Goal: Task Accomplishment & Management: Manage account settings

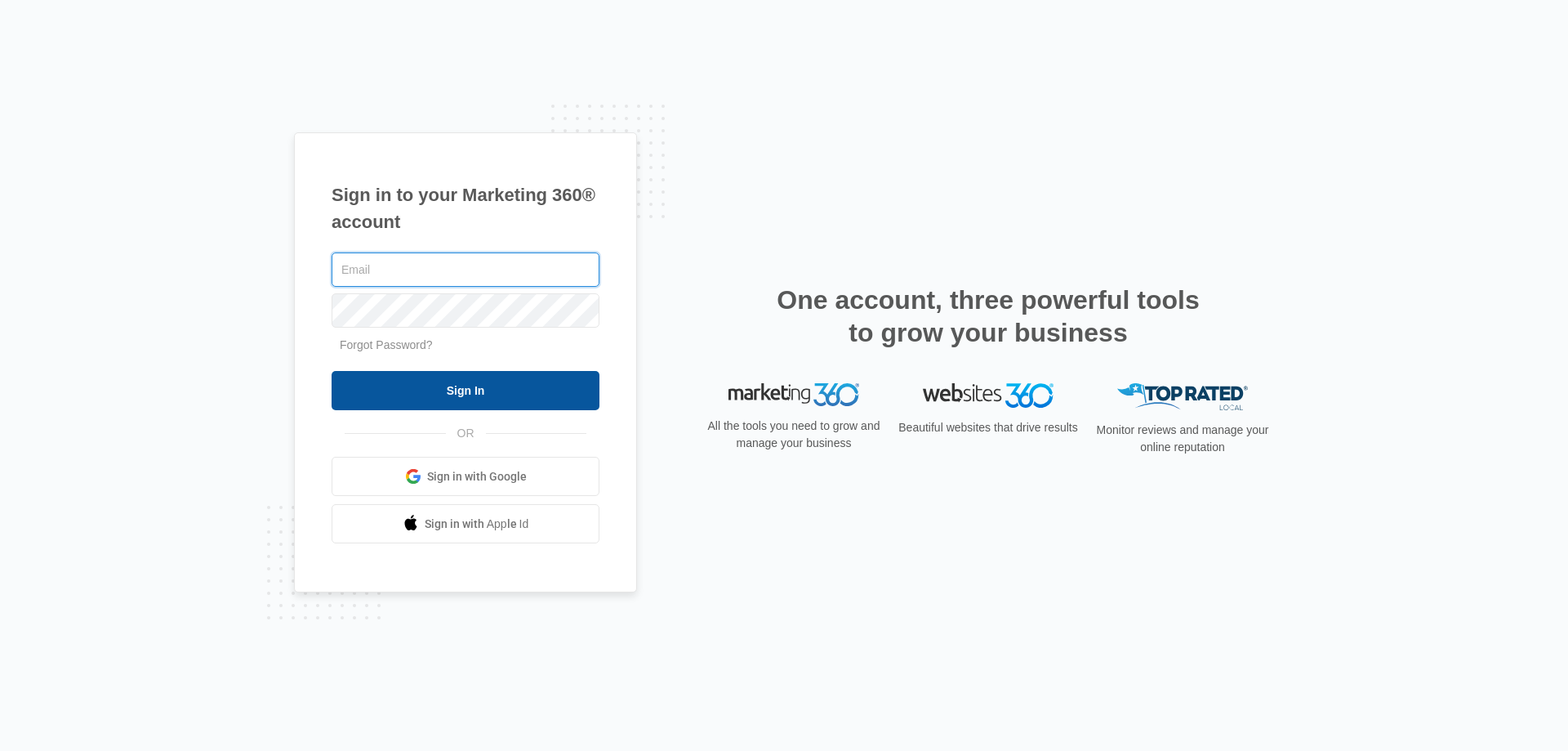
type input "[EMAIL_ADDRESS][DOMAIN_NAME]"
click at [456, 385] on input "Sign In" at bounding box center [465, 391] width 268 height 39
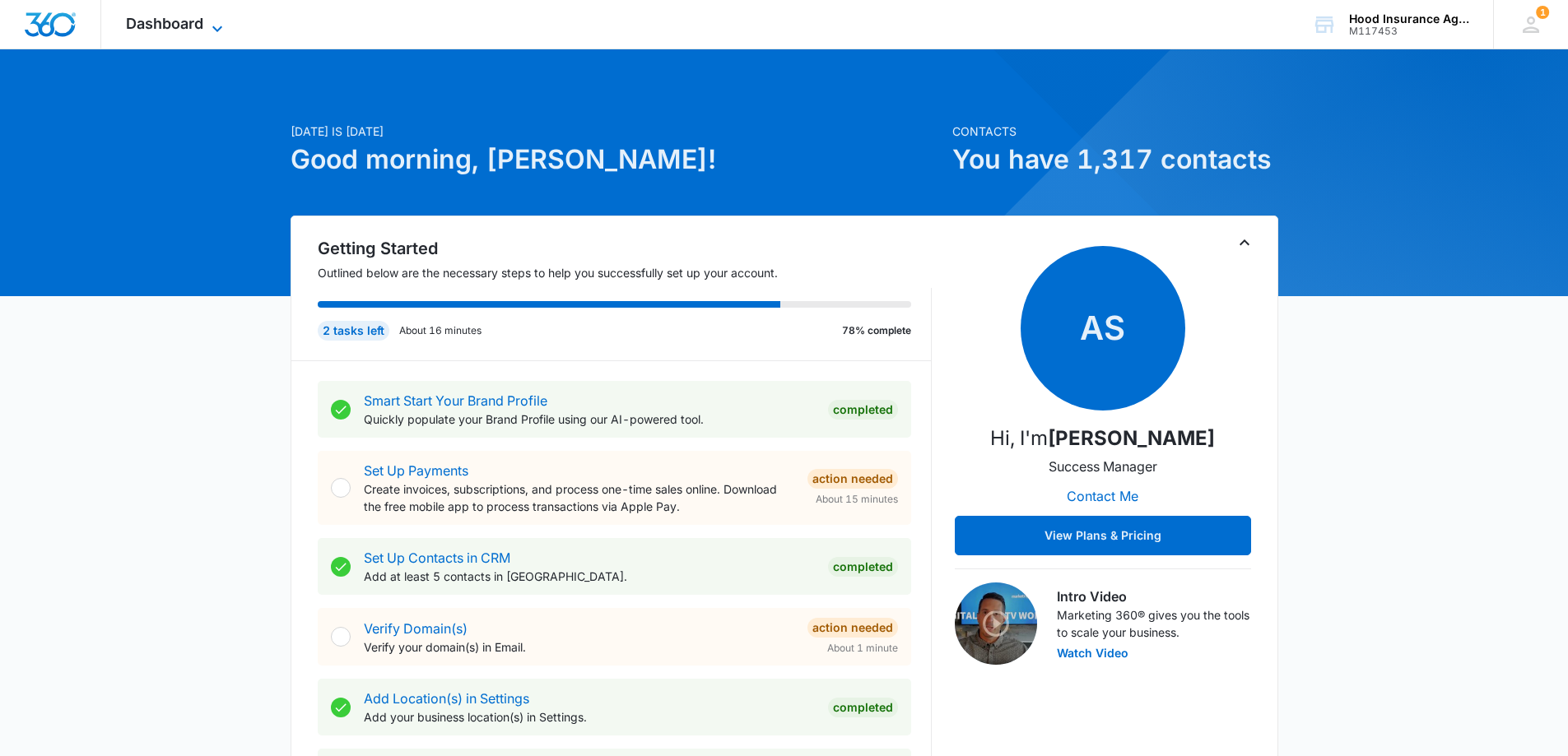
click at [217, 25] on icon at bounding box center [217, 28] width 20 height 20
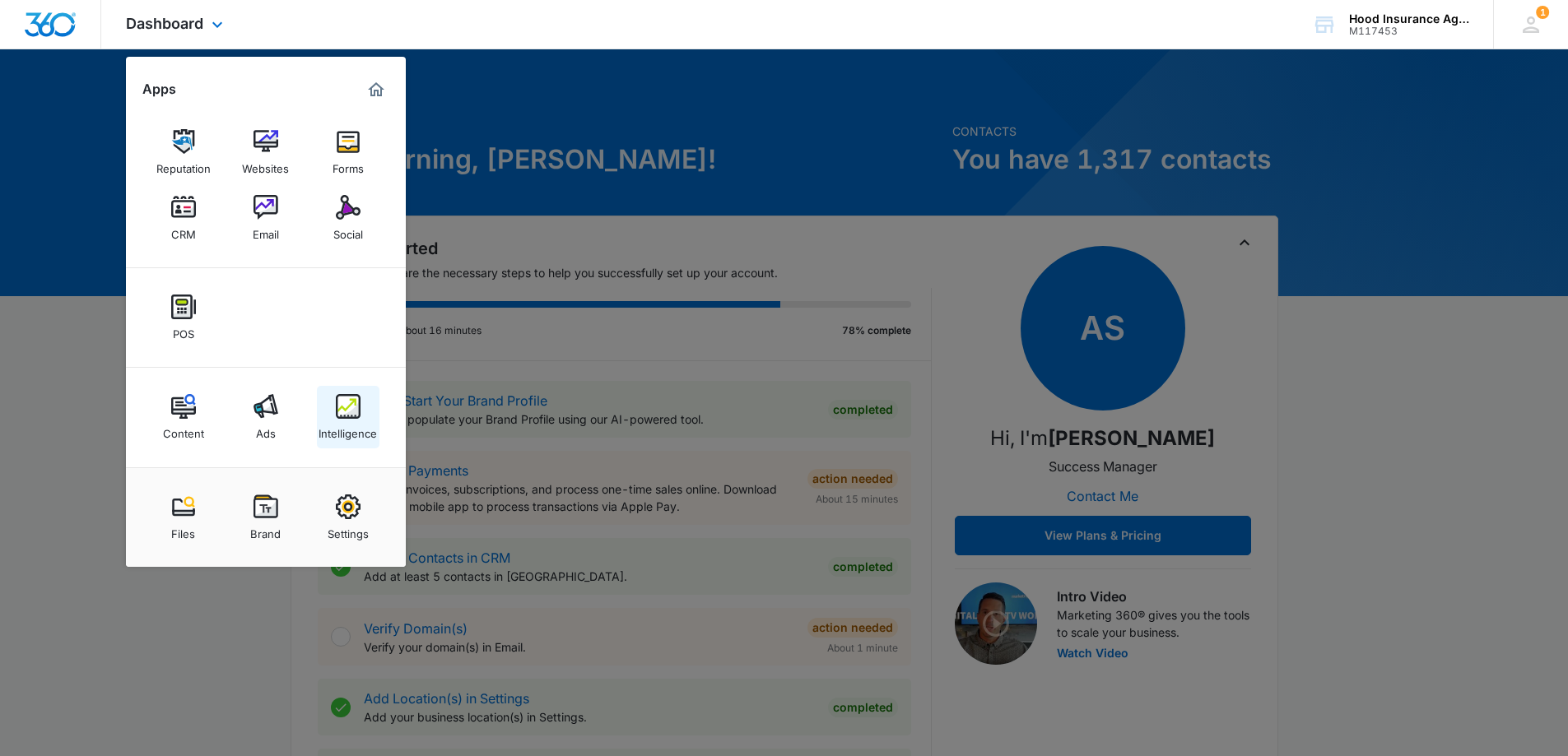
click at [347, 407] on img at bounding box center [348, 407] width 24 height 24
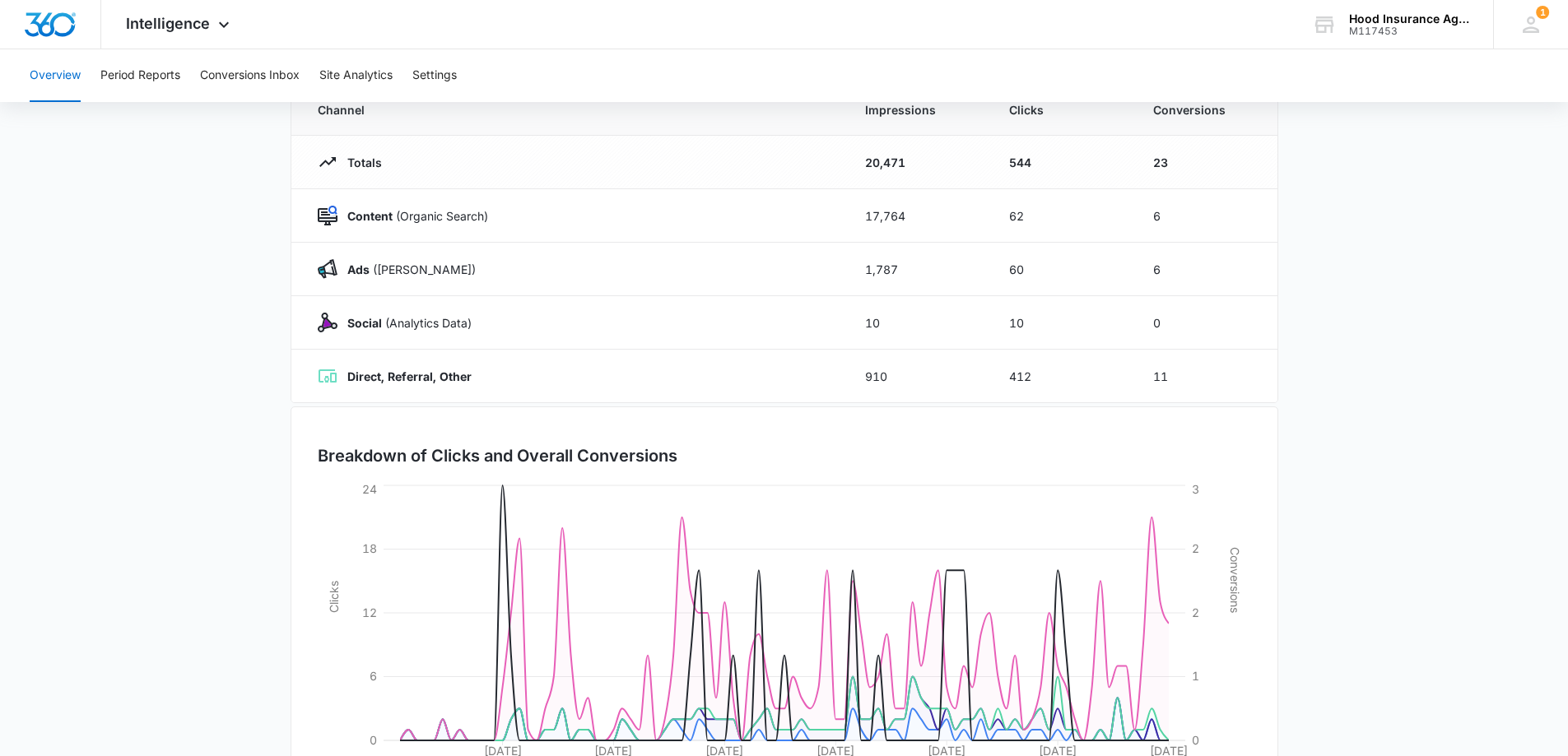
scroll to position [82, 0]
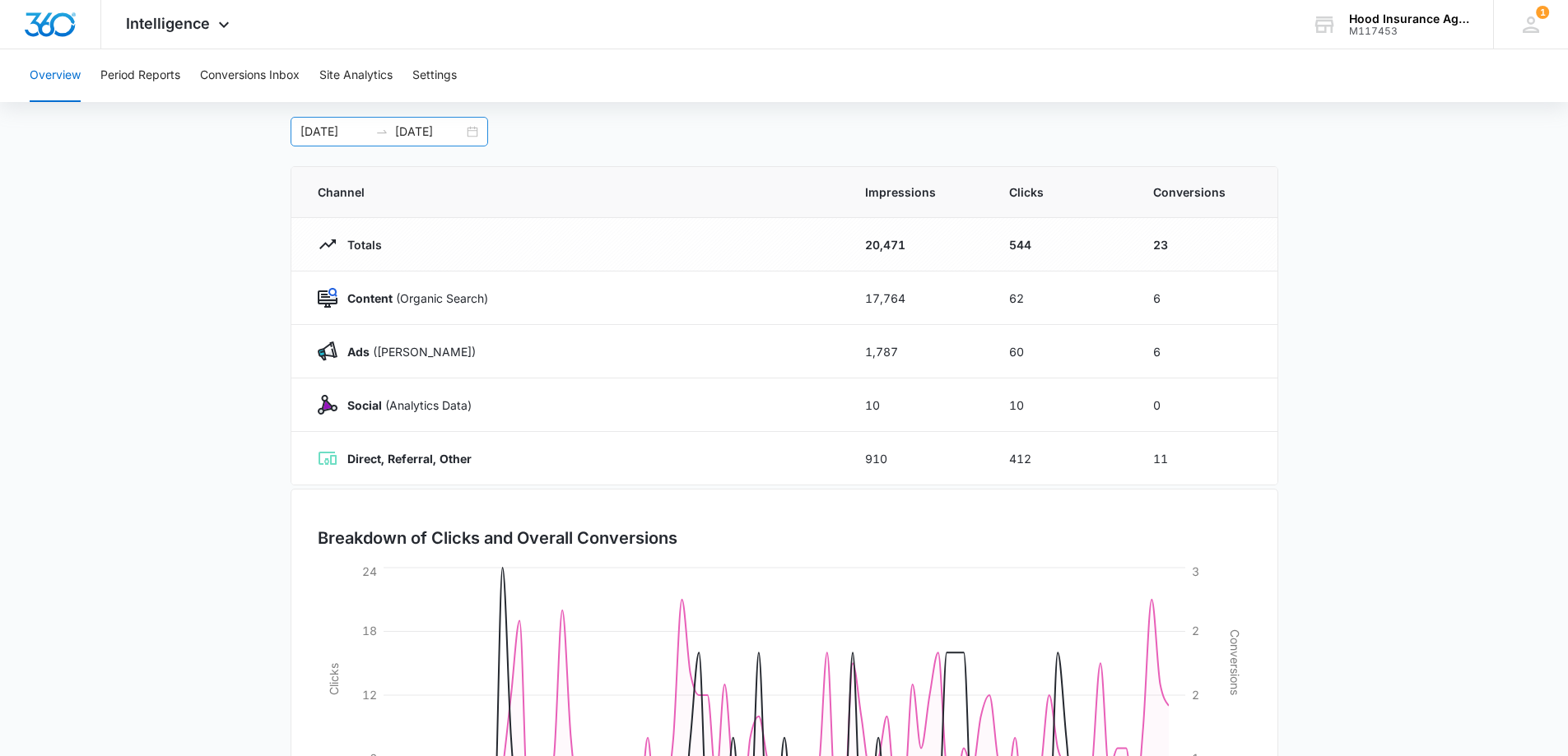
click at [410, 138] on input "[DATE]" at bounding box center [429, 131] width 68 height 18
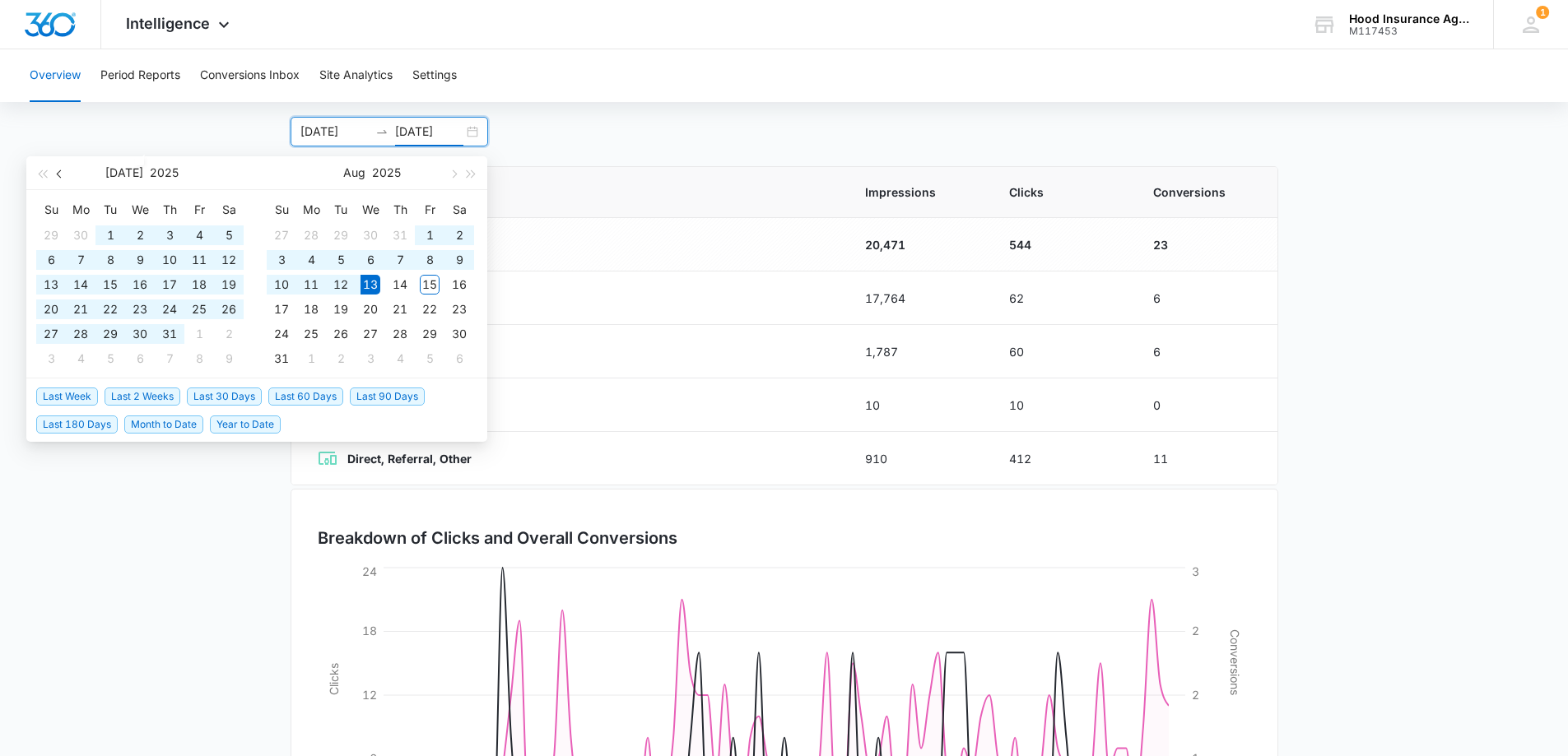
click at [59, 171] on span "button" at bounding box center [61, 173] width 8 height 8
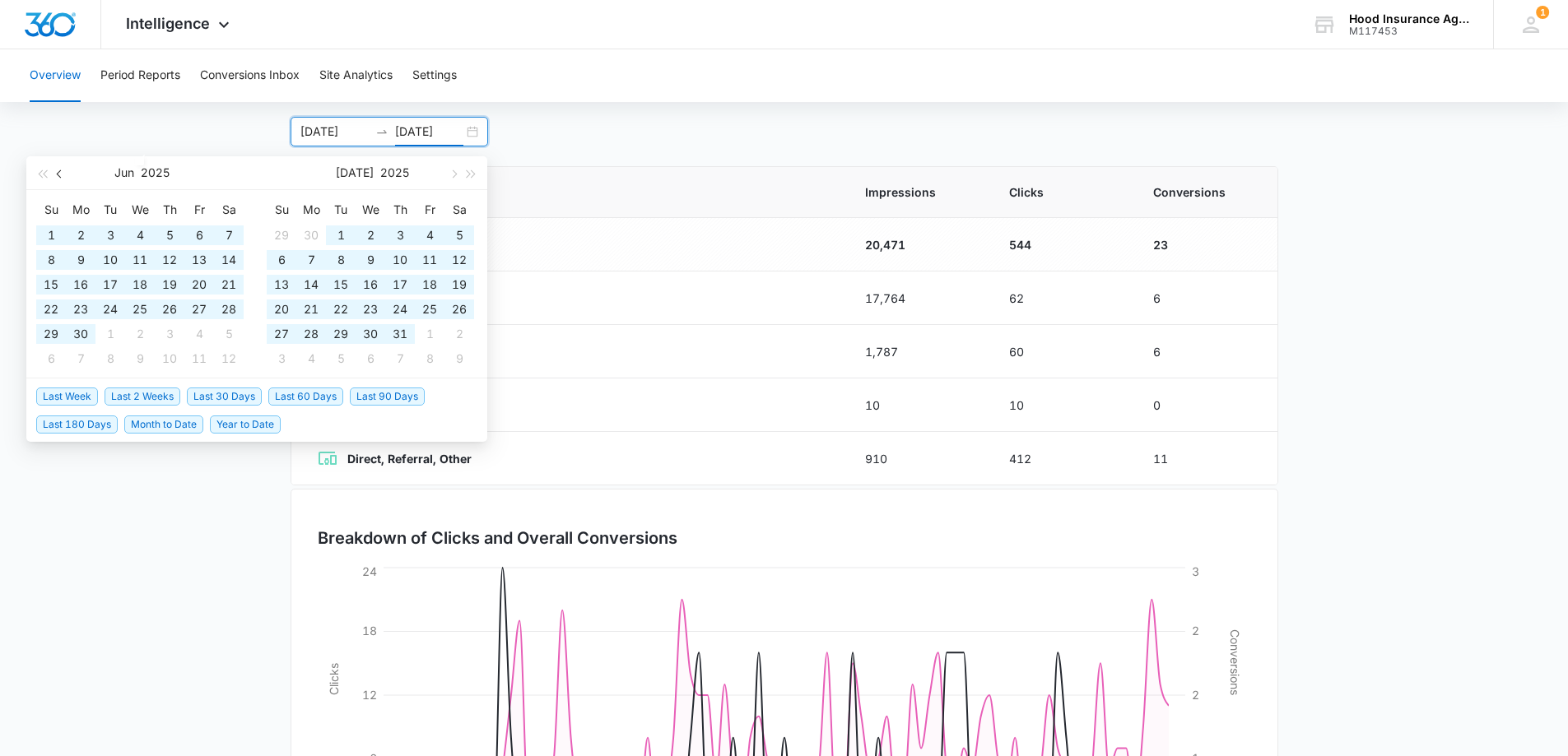
click at [59, 171] on span "button" at bounding box center [61, 173] width 8 height 8
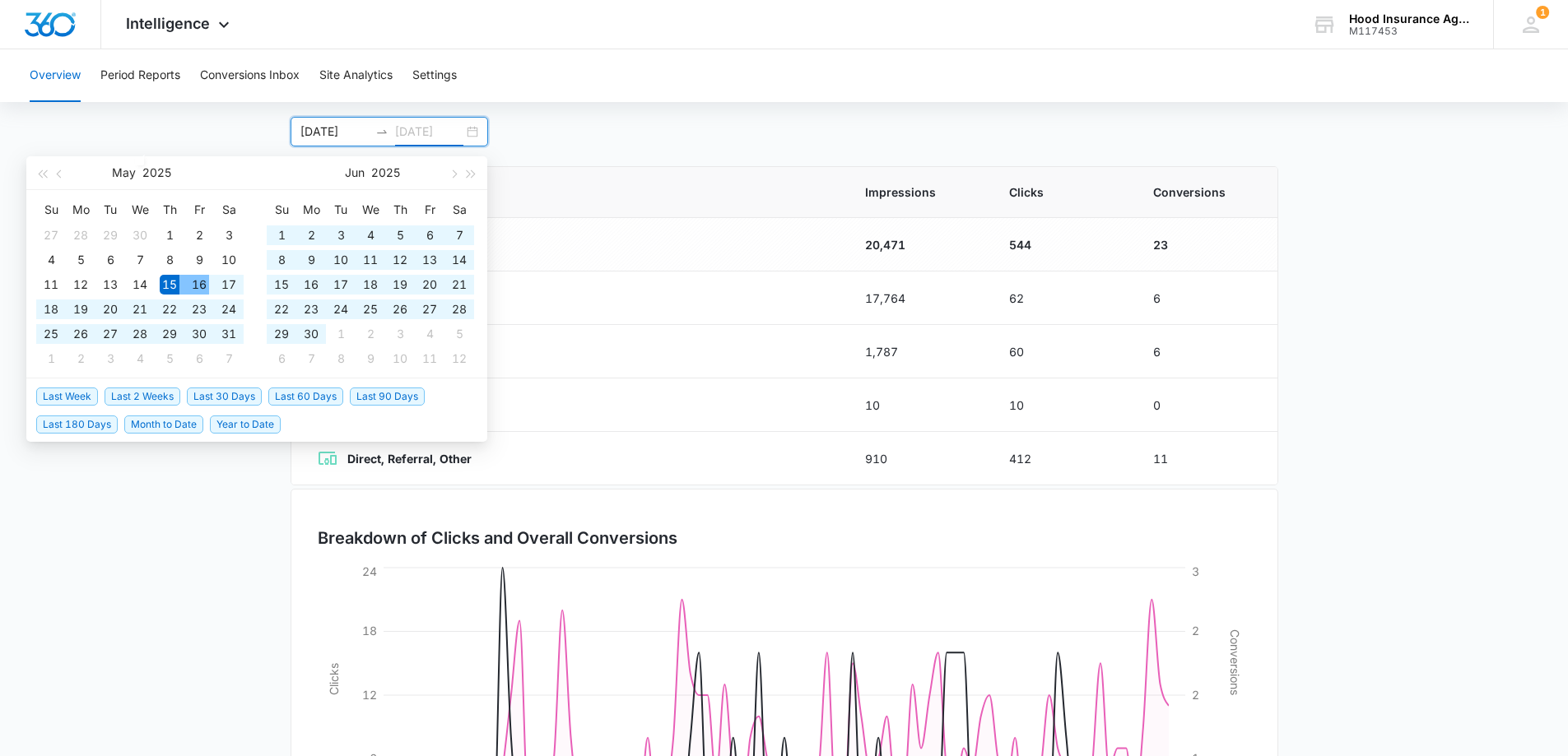
type input "[DATE]"
click at [172, 289] on div "15" at bounding box center [169, 284] width 20 height 20
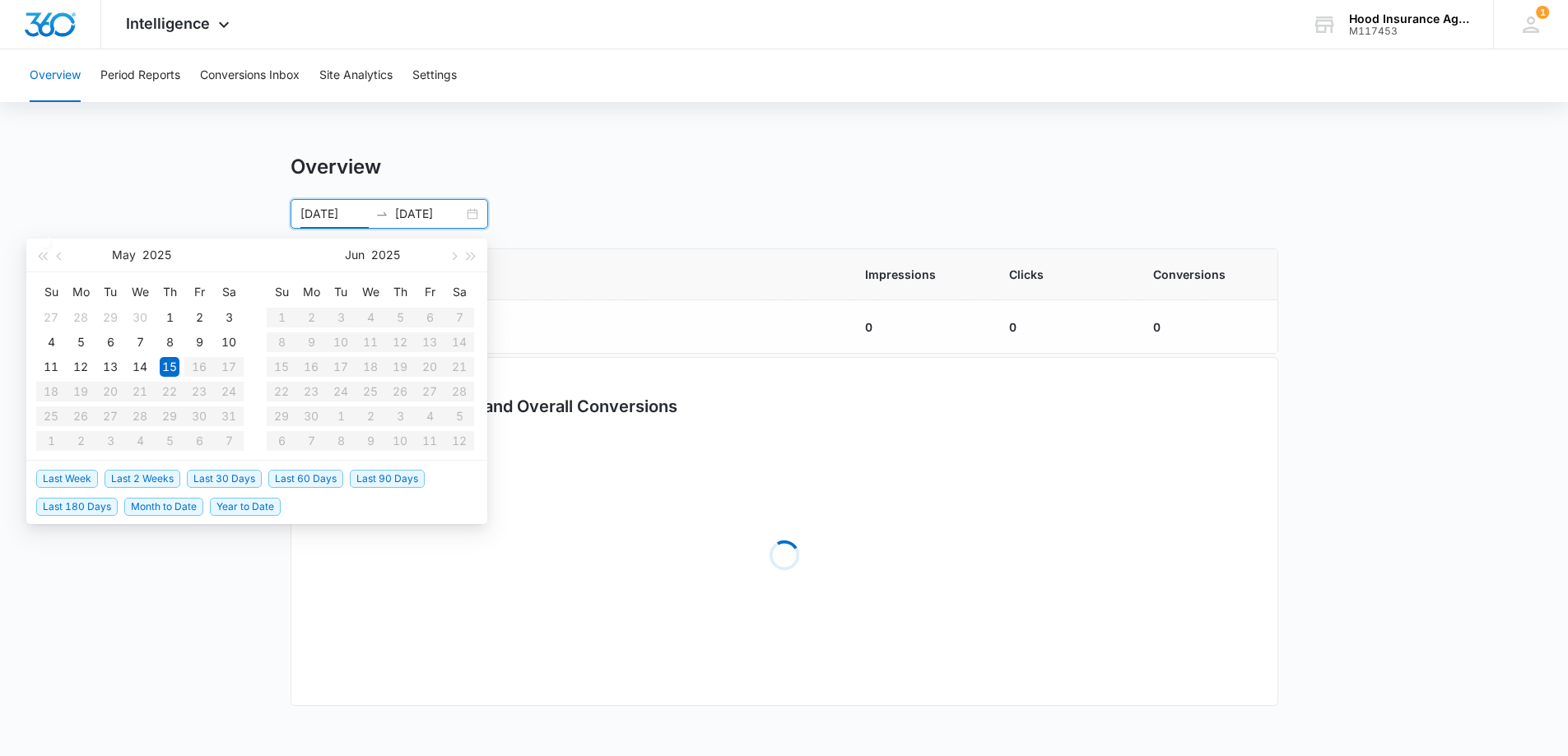
scroll to position [0, 0]
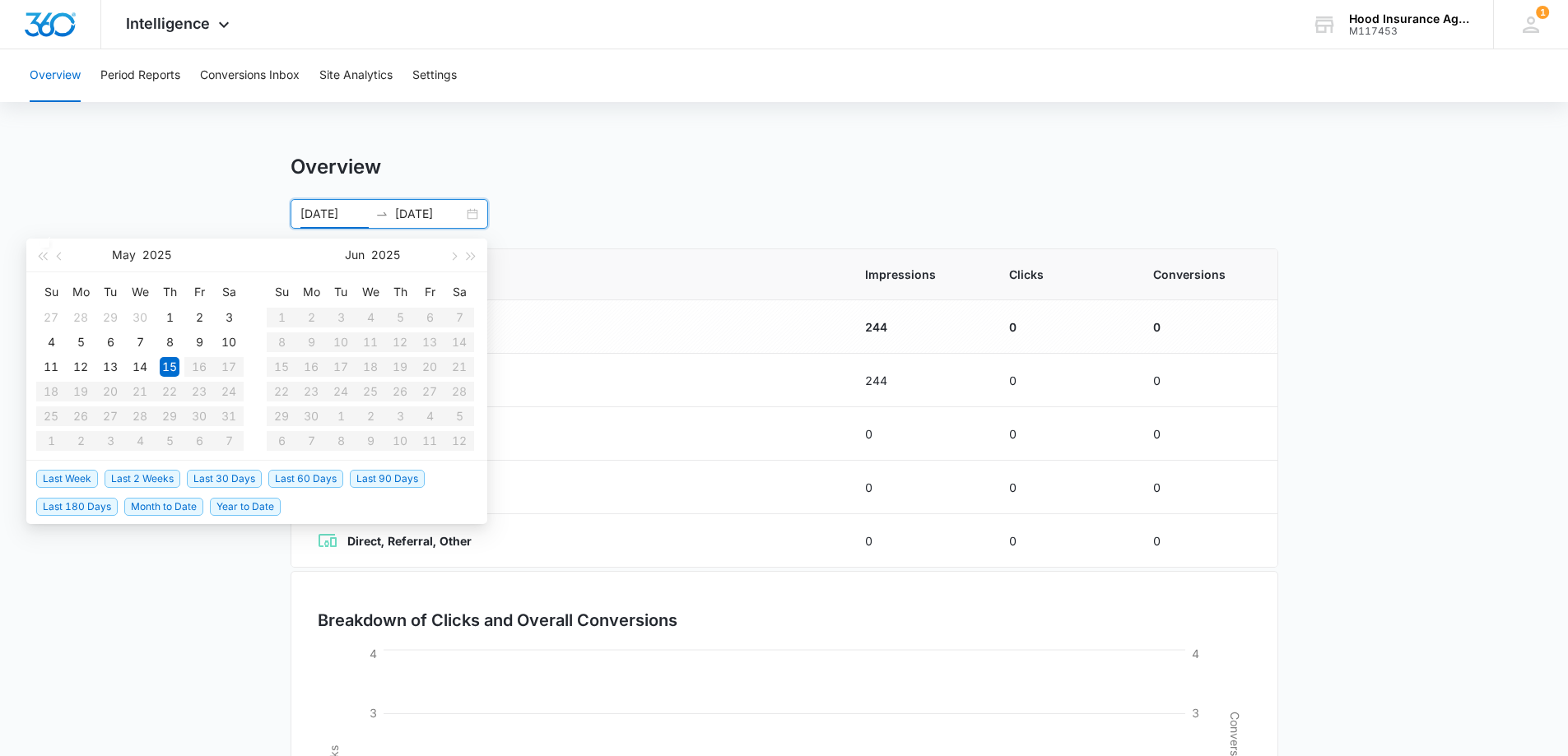
click at [460, 344] on table "Su Mo Tu We Th Fr Sa 1 2 3 4 5 6 7 8 9 10 11 12 13 14 15 16 17 18 19 20 21 22 2…" at bounding box center [370, 365] width 208 height 175
click at [463, 338] on table "Su Mo Tu We Th Fr Sa 1 2 3 4 5 6 7 8 9 10 11 12 13 14 15 16 17 18 19 20 21 22 2…" at bounding box center [370, 365] width 208 height 175
click at [665, 178] on div "Overview" at bounding box center [784, 167] width 987 height 24
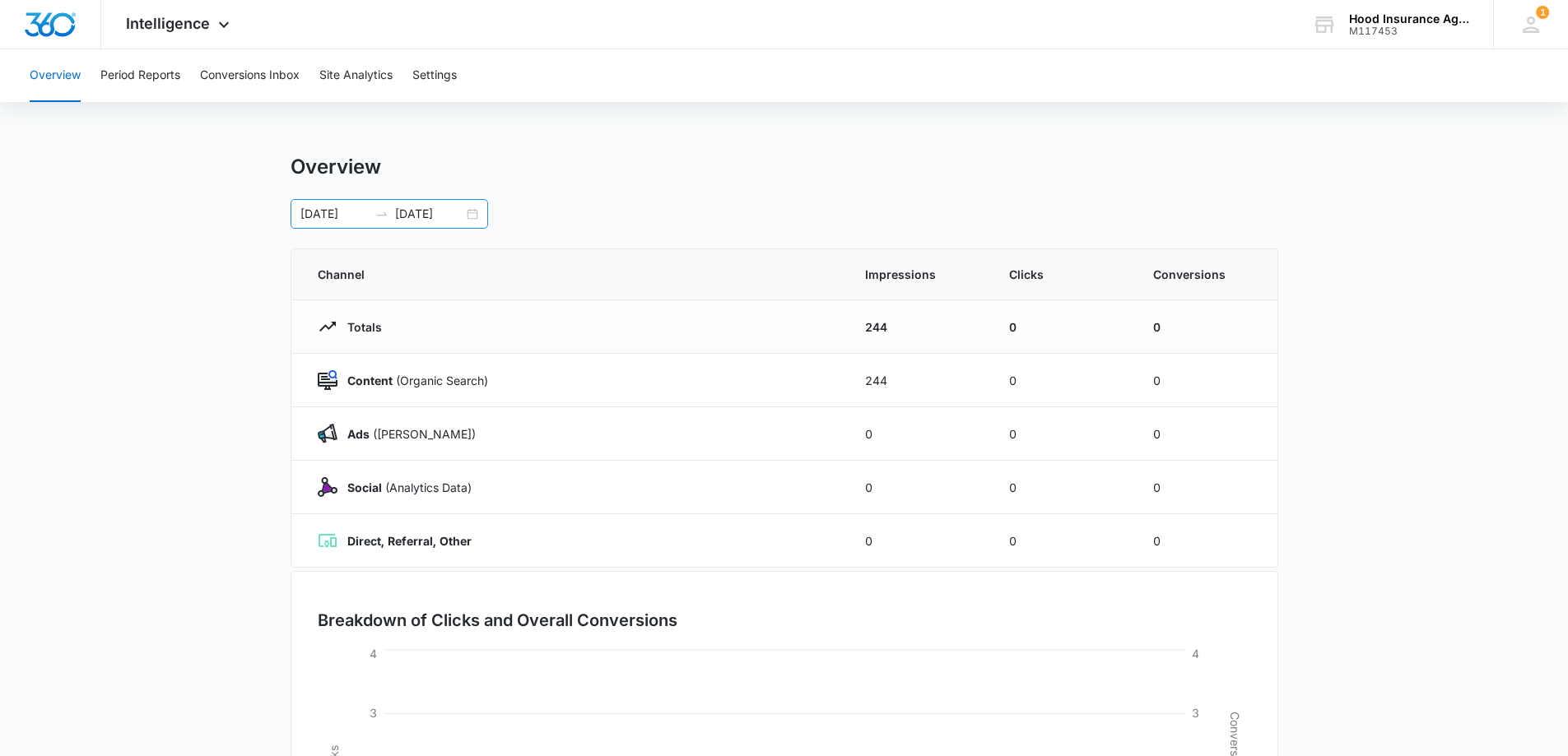
click at [388, 215] on icon "swap-right" at bounding box center [381, 214] width 13 height 13
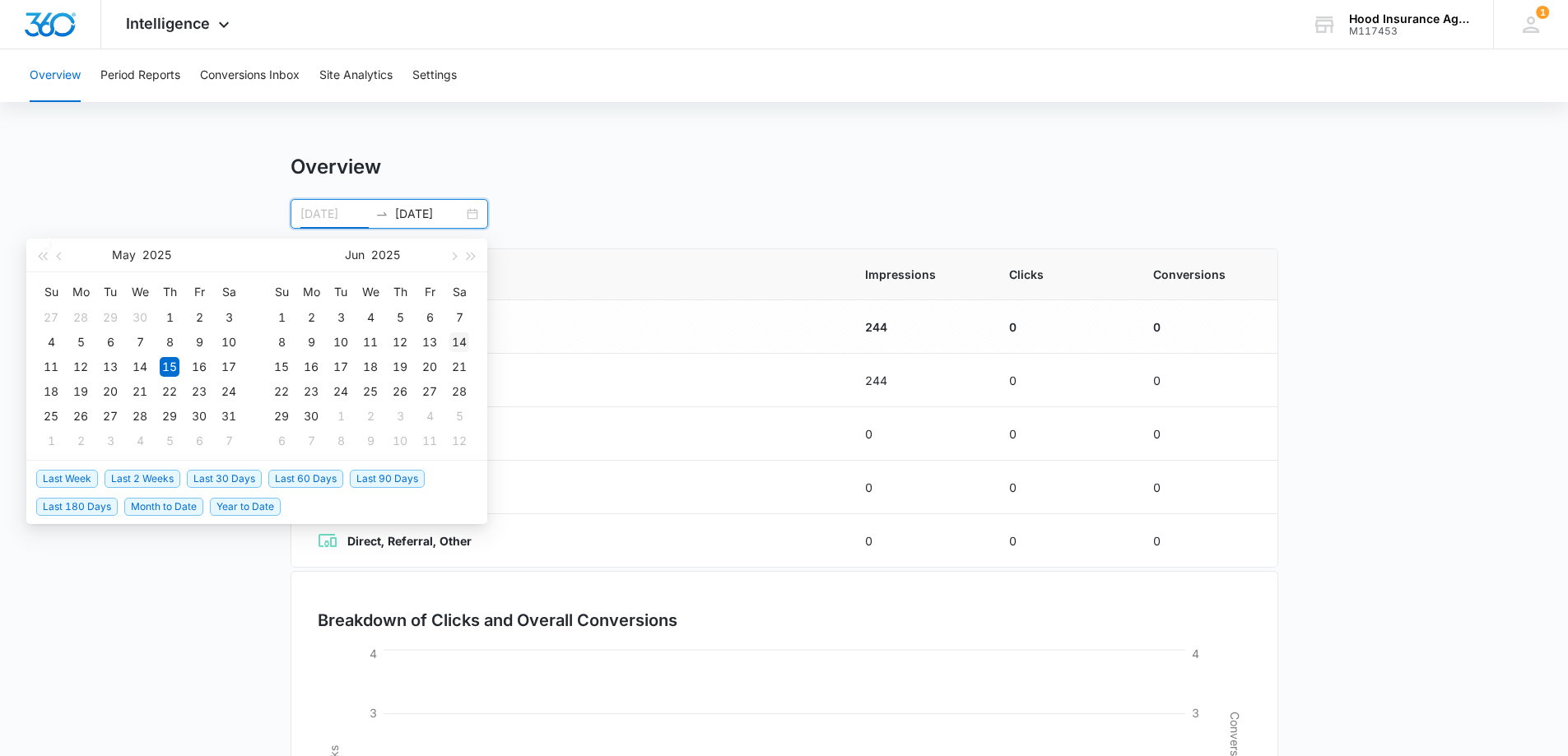
type input "[DATE]"
click at [462, 346] on div "14" at bounding box center [459, 342] width 20 height 20
type input "[DATE]"
click at [317, 214] on input "[DATE]" at bounding box center [334, 213] width 68 height 18
drag, startPoint x: 367, startPoint y: 210, endPoint x: 280, endPoint y: 213, distance: 87.1
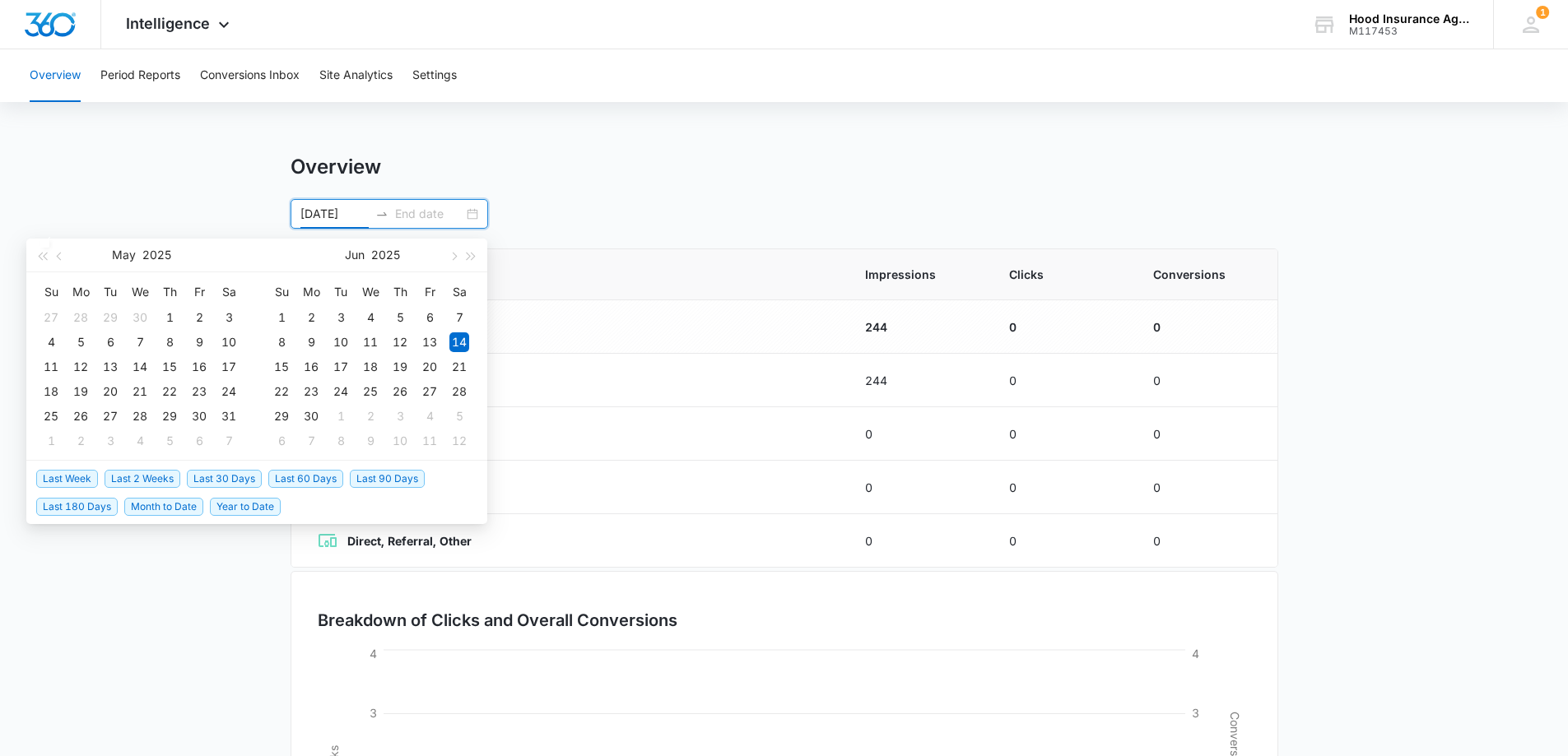
click at [280, 213] on main "Overview [DATE] [DATE] Su Mo Tu We Th Fr Sa 27 28 29 30 1 2 3 4 5 6 7 8 9 10 11…" at bounding box center [784, 587] width 1568 height 863
type input "[DATE]"
click at [169, 366] on div "15" at bounding box center [169, 366] width 20 height 20
type input "[DATE]"
click at [459, 344] on div "14" at bounding box center [459, 342] width 20 height 20
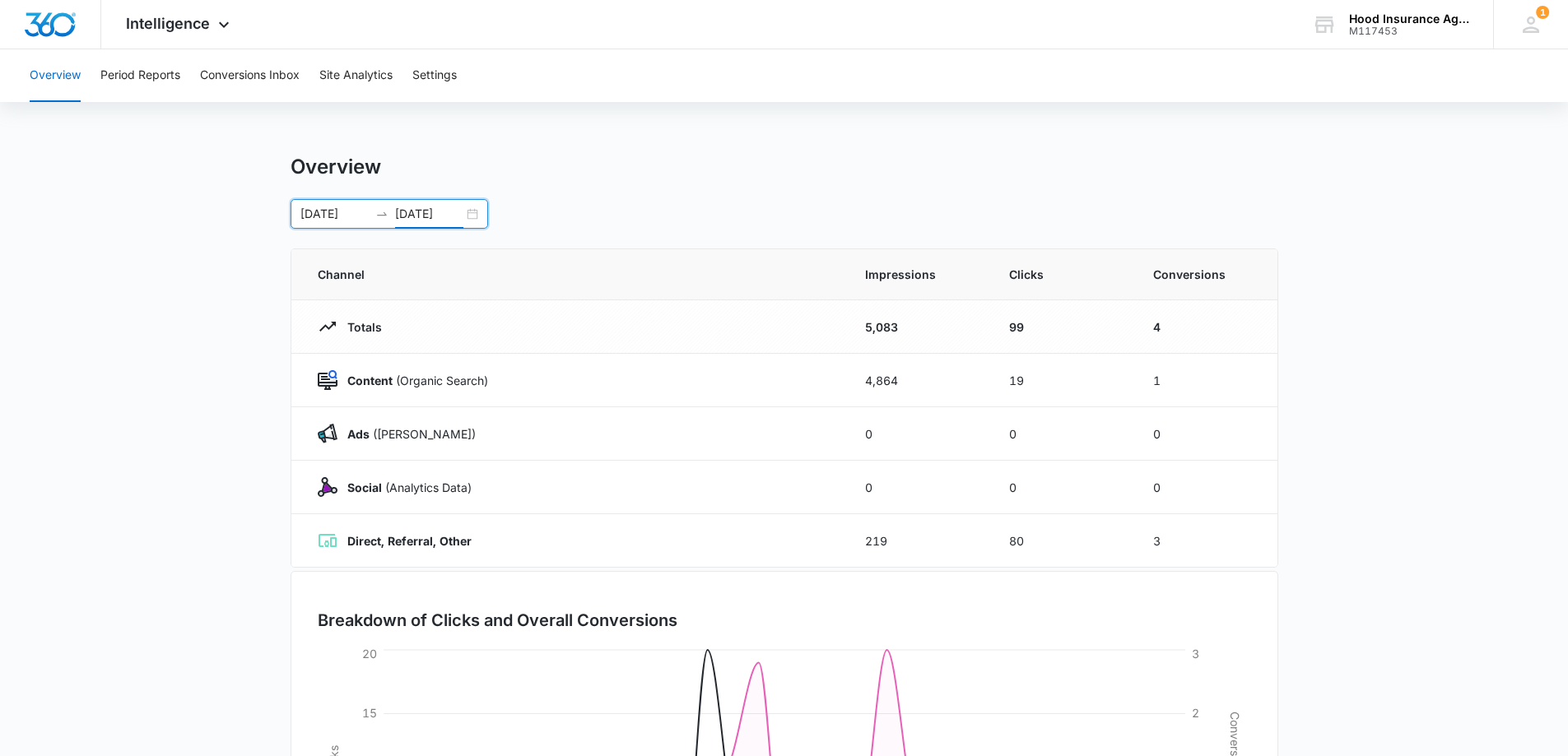
click at [327, 209] on input "[DATE]" at bounding box center [334, 213] width 68 height 18
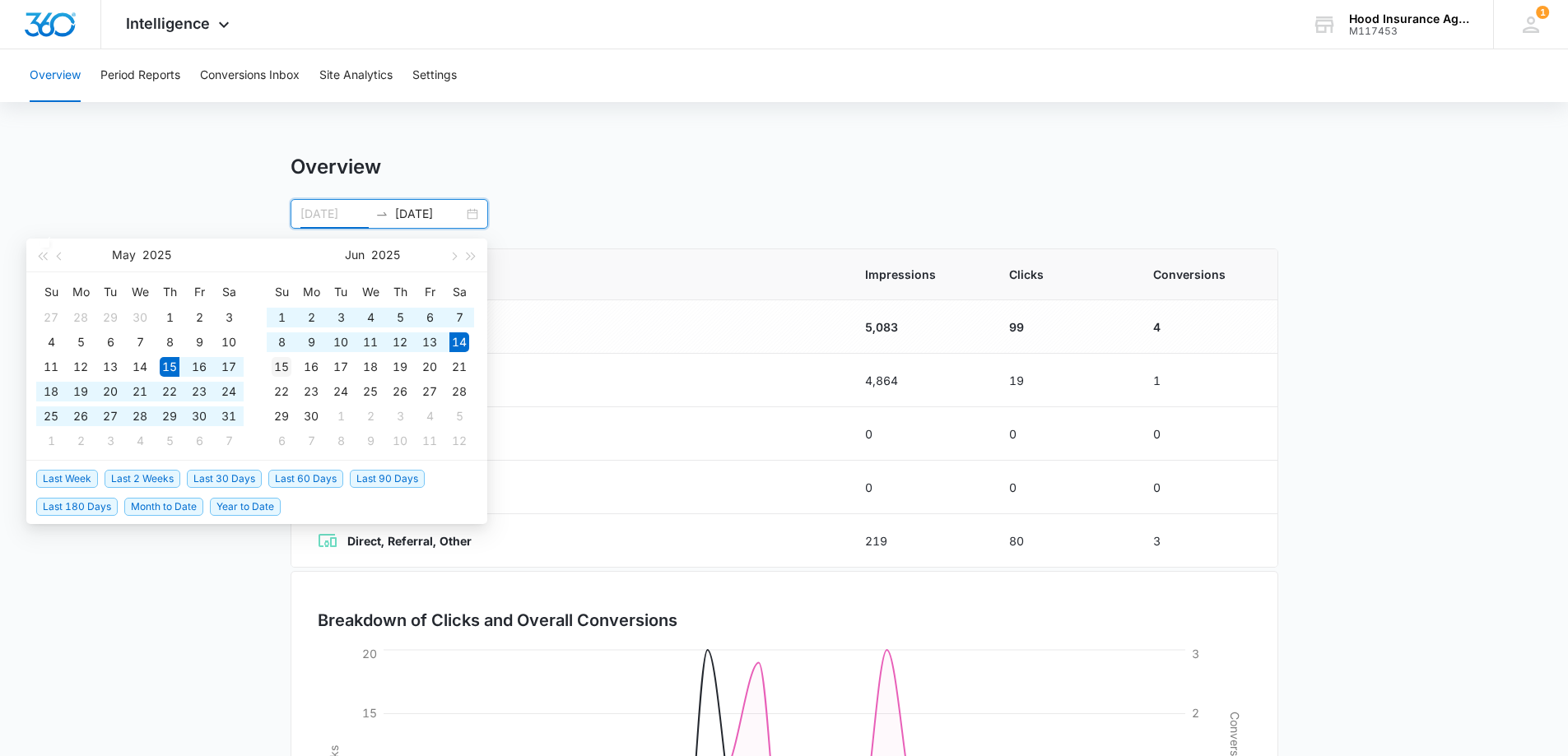
type input "[DATE]"
click at [280, 369] on div "15" at bounding box center [281, 366] width 20 height 20
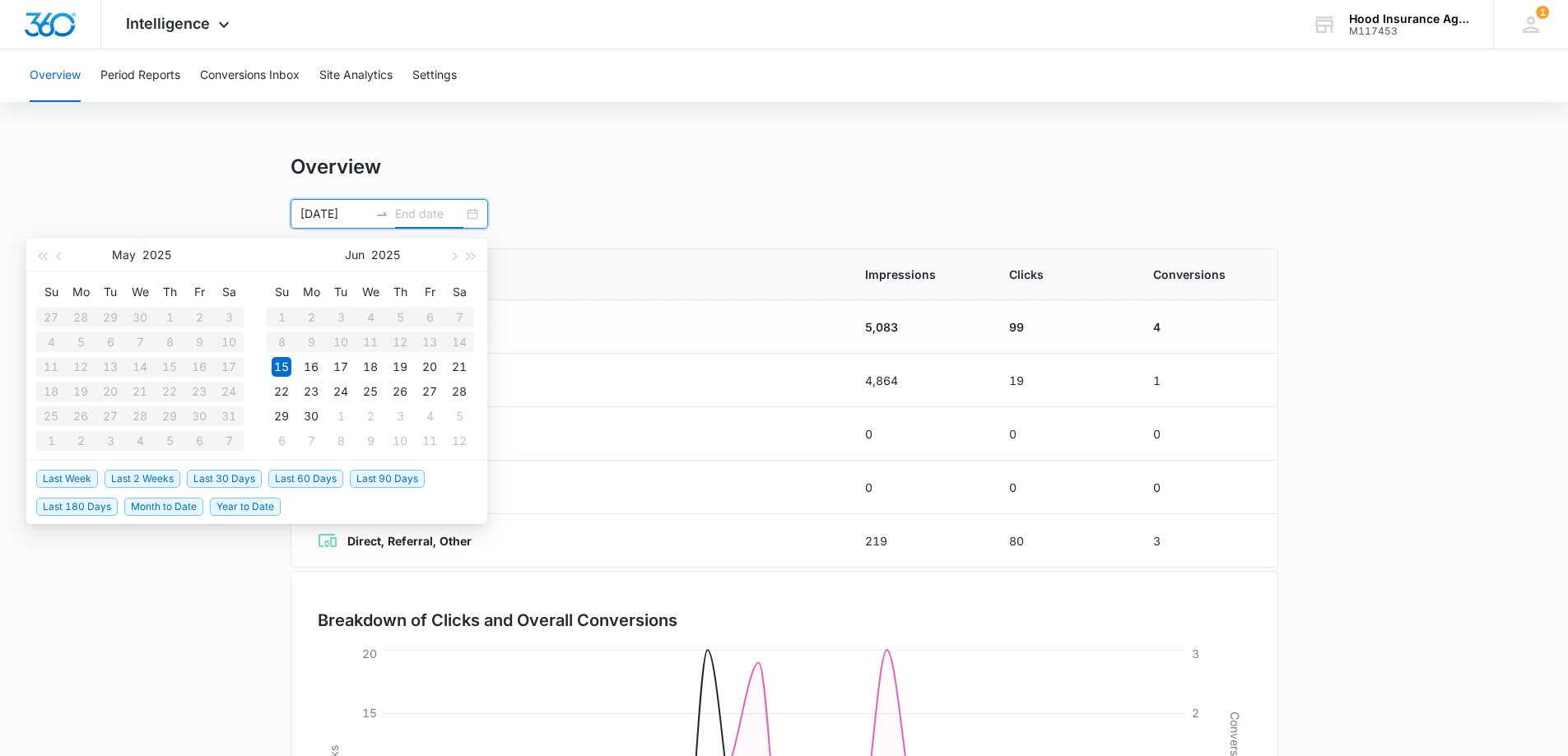
type input "[DATE]"
click at [453, 256] on span "button" at bounding box center [453, 255] width 8 height 8
type input "[DATE]"
click at [313, 364] on div "14" at bounding box center [310, 366] width 20 height 20
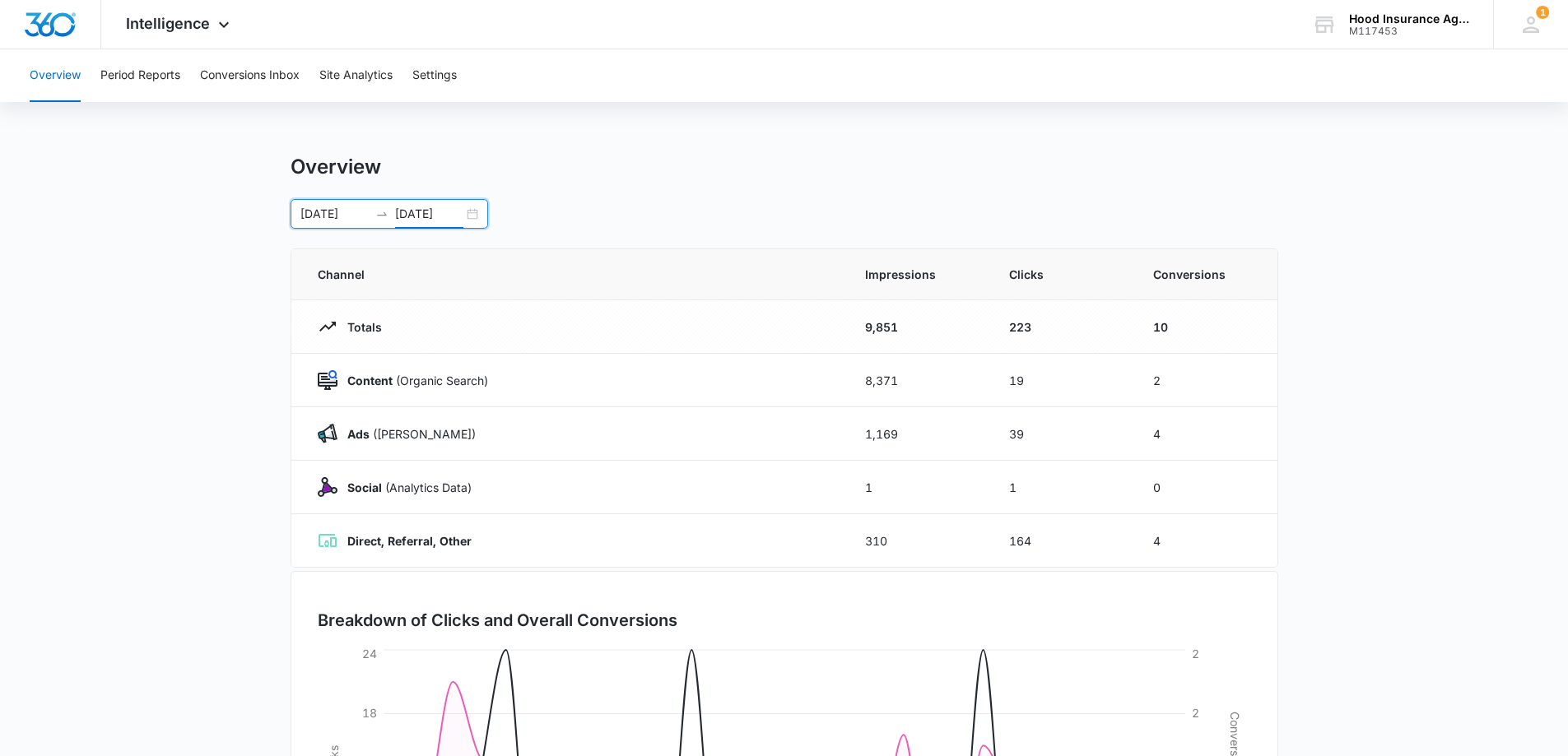
click at [321, 214] on input "[DATE]" at bounding box center [334, 213] width 68 height 18
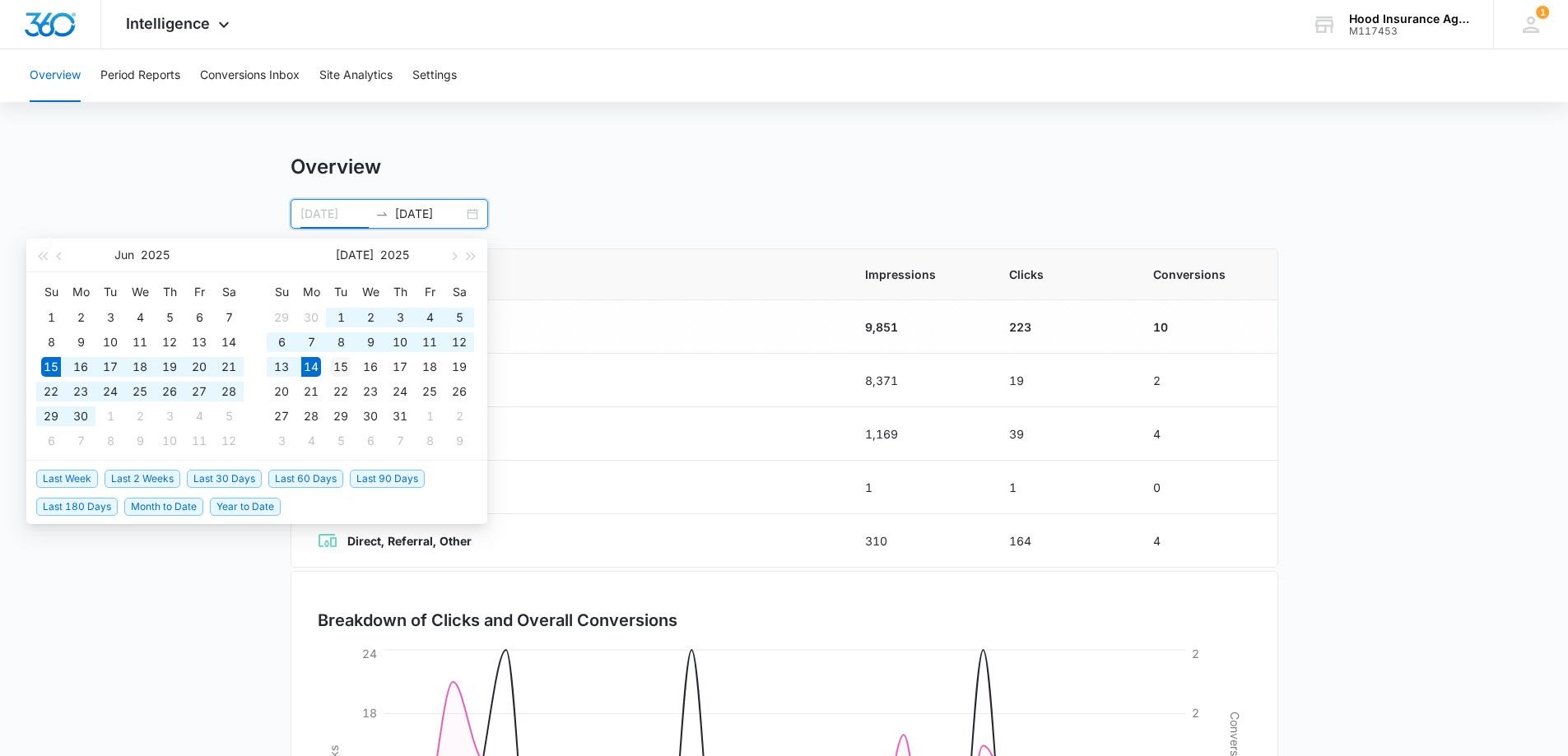
type input "[DATE]"
click at [338, 368] on div "15" at bounding box center [340, 366] width 20 height 20
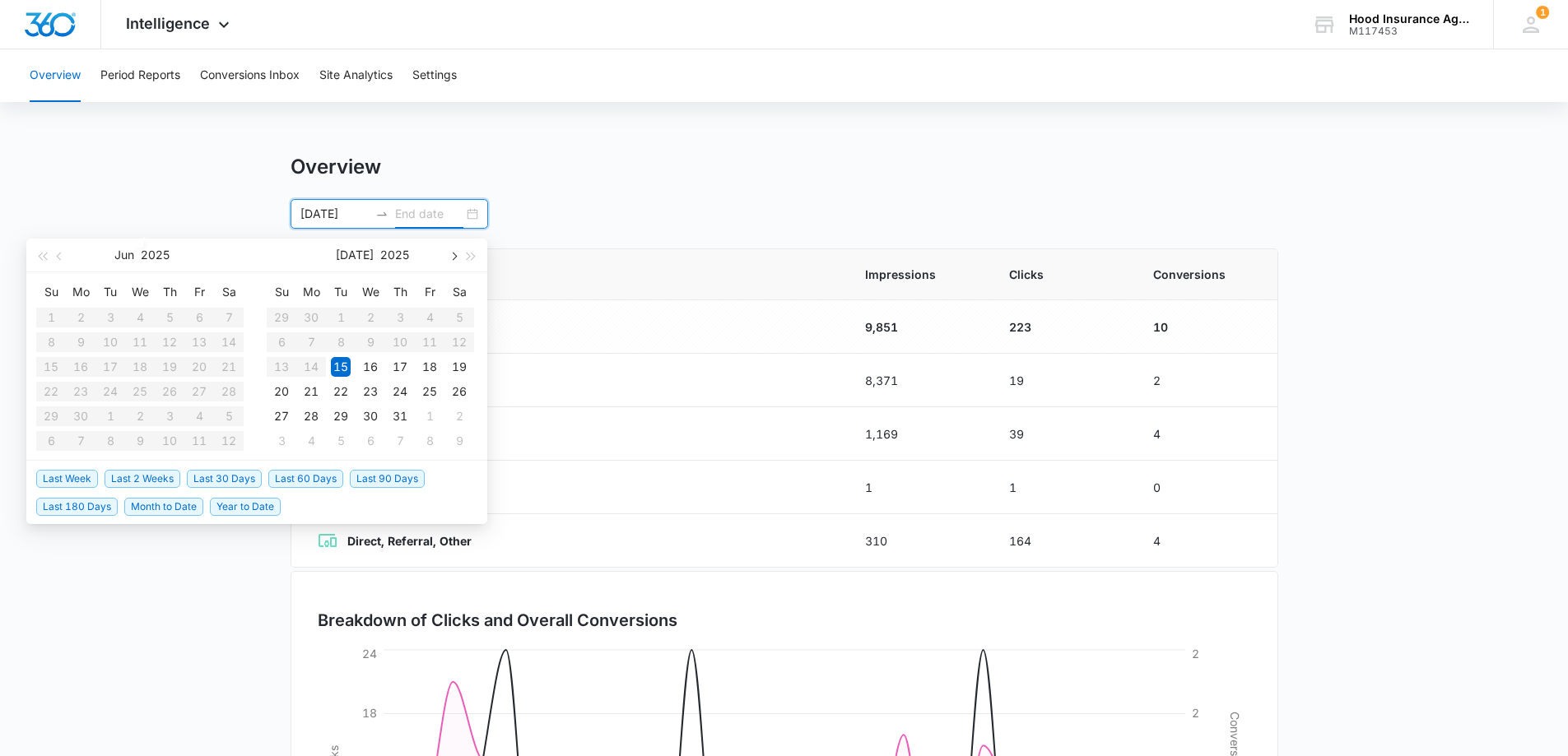
click at [453, 259] on span "button" at bounding box center [453, 255] width 8 height 8
type input "[DATE]"
click at [397, 365] on div "14" at bounding box center [399, 366] width 20 height 20
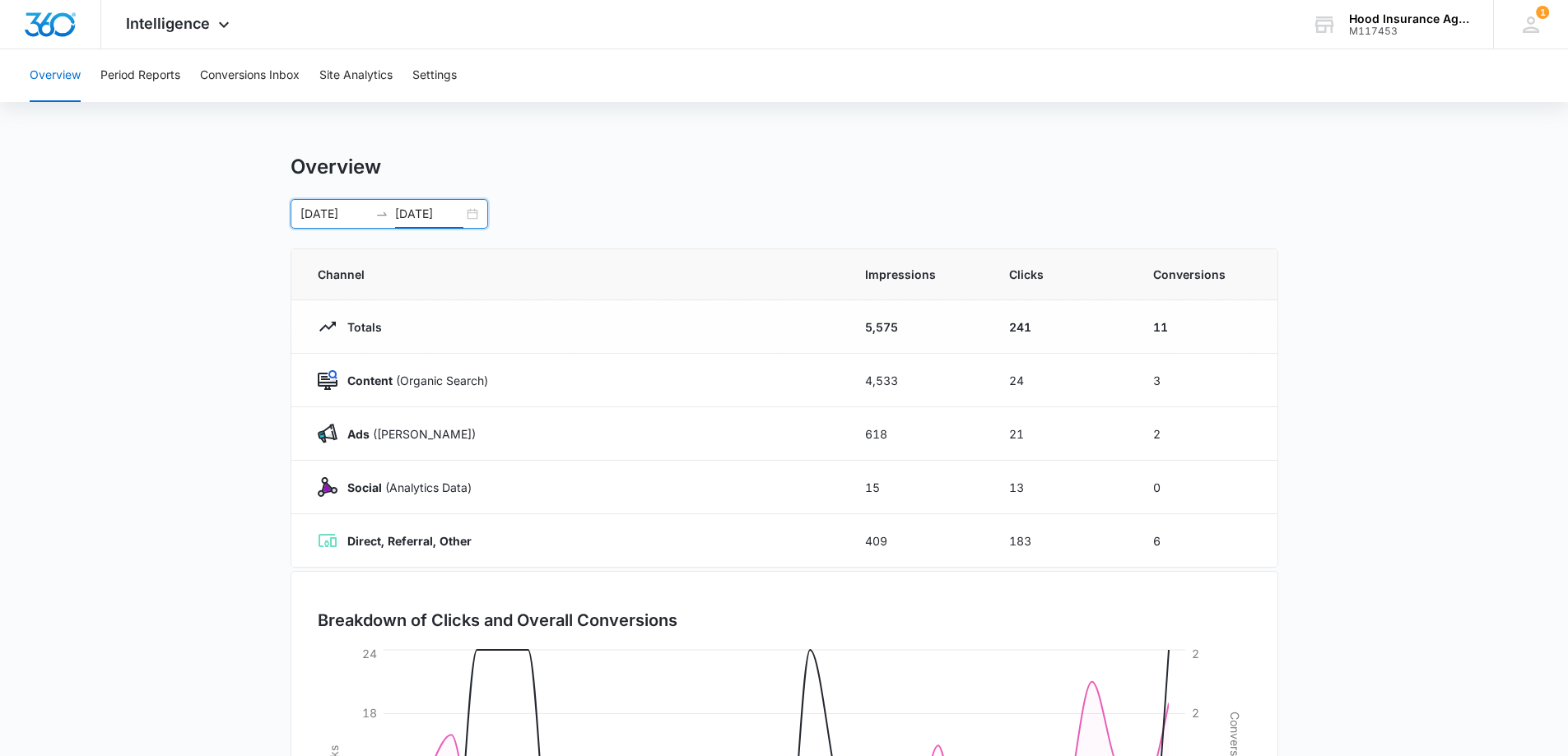
click at [586, 173] on div "Overview" at bounding box center [784, 167] width 987 height 24
click at [339, 220] on input "[DATE]" at bounding box center [334, 213] width 68 height 18
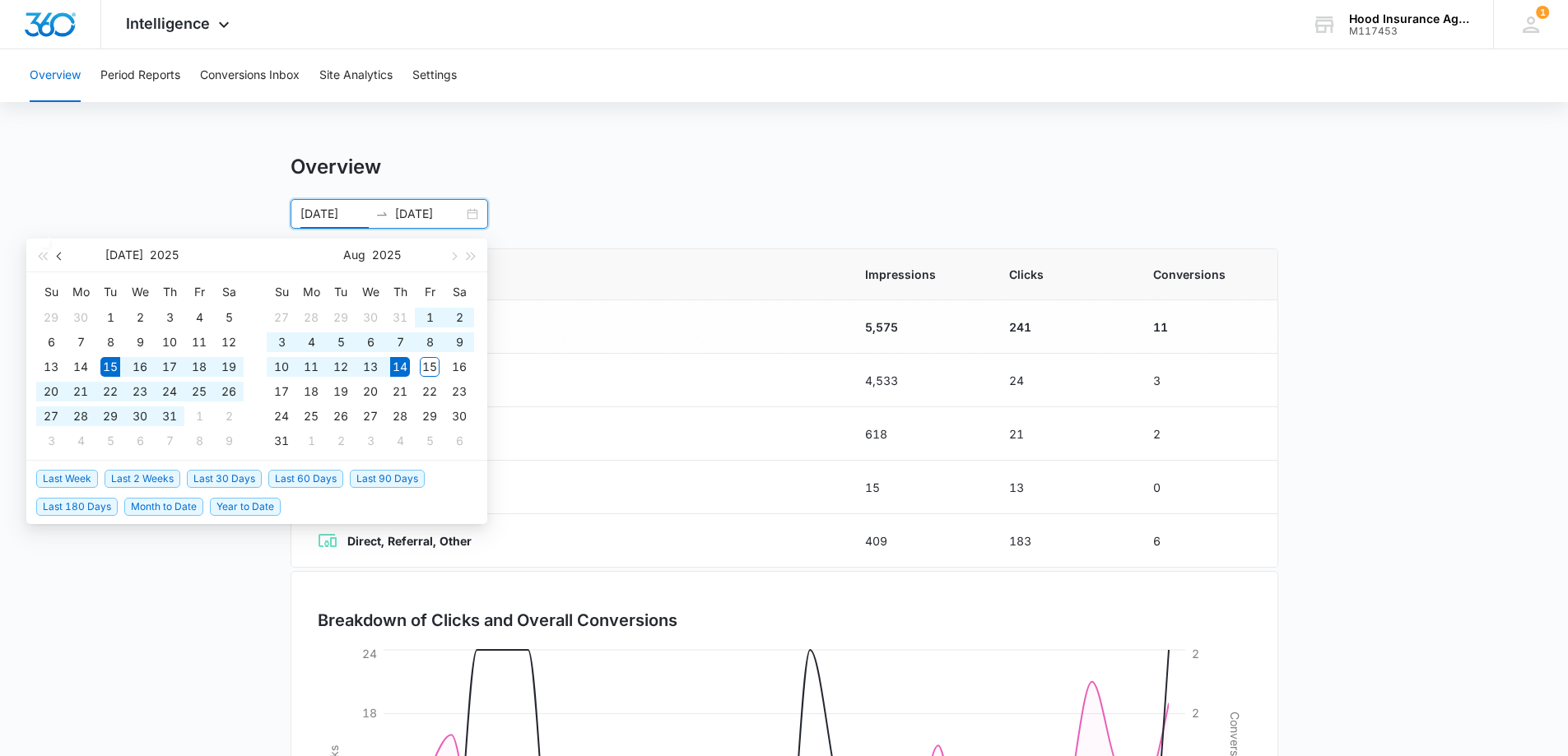
click at [61, 258] on span "button" at bounding box center [61, 255] width 8 height 8
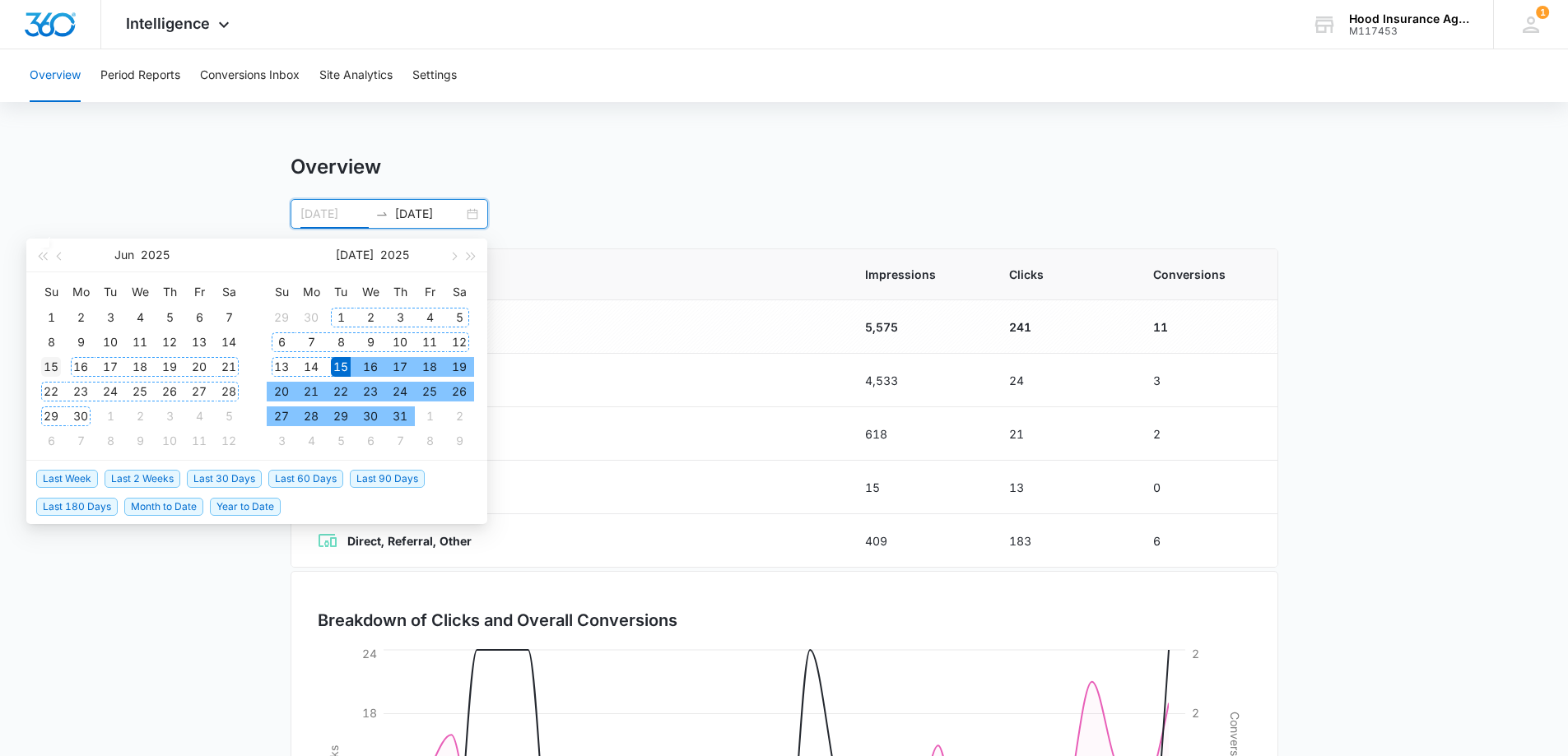
type input "[DATE]"
click at [57, 366] on div "15" at bounding box center [50, 366] width 20 height 20
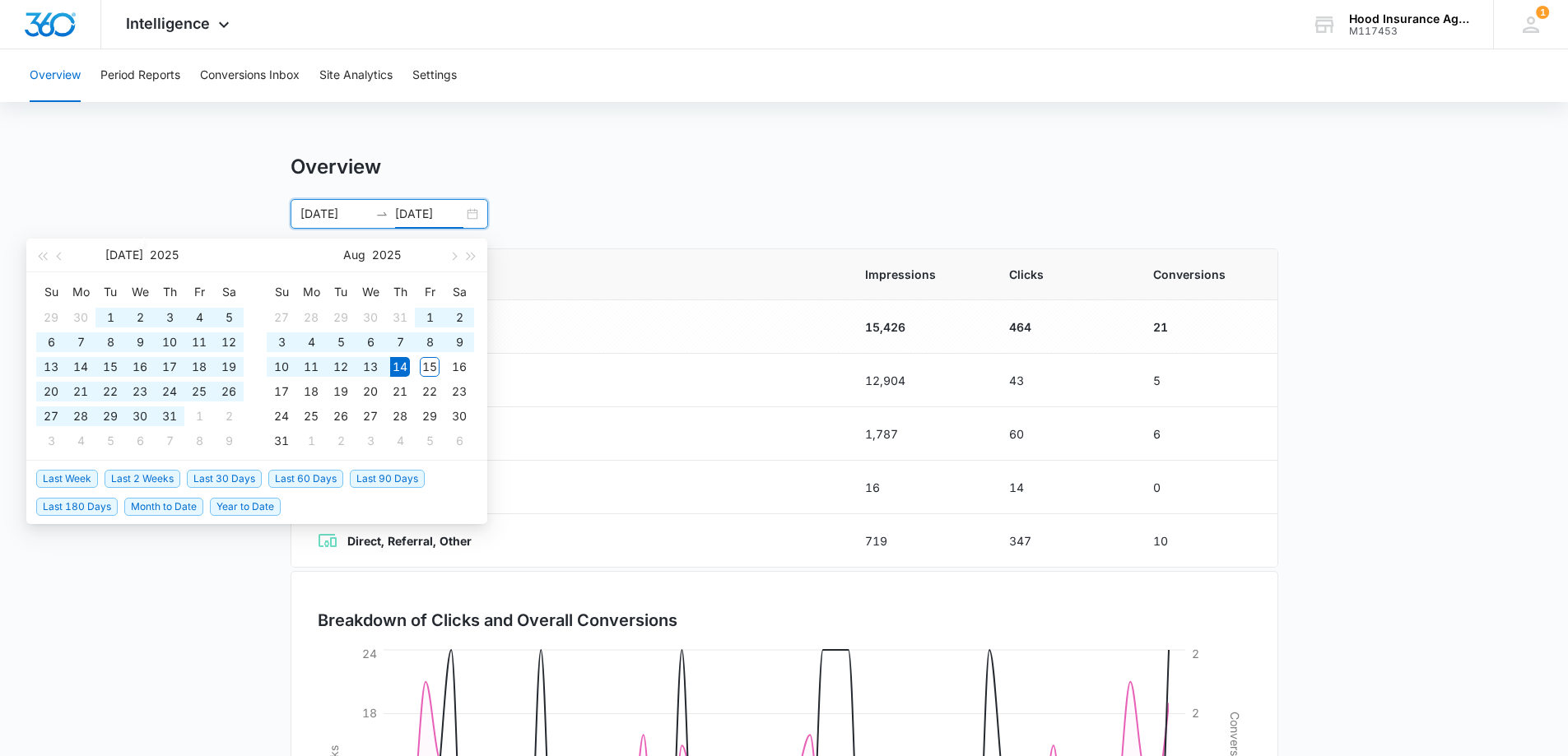
click at [405, 217] on input "[DATE]" at bounding box center [429, 213] width 68 height 18
click at [409, 217] on input "[DATE]" at bounding box center [429, 213] width 68 height 18
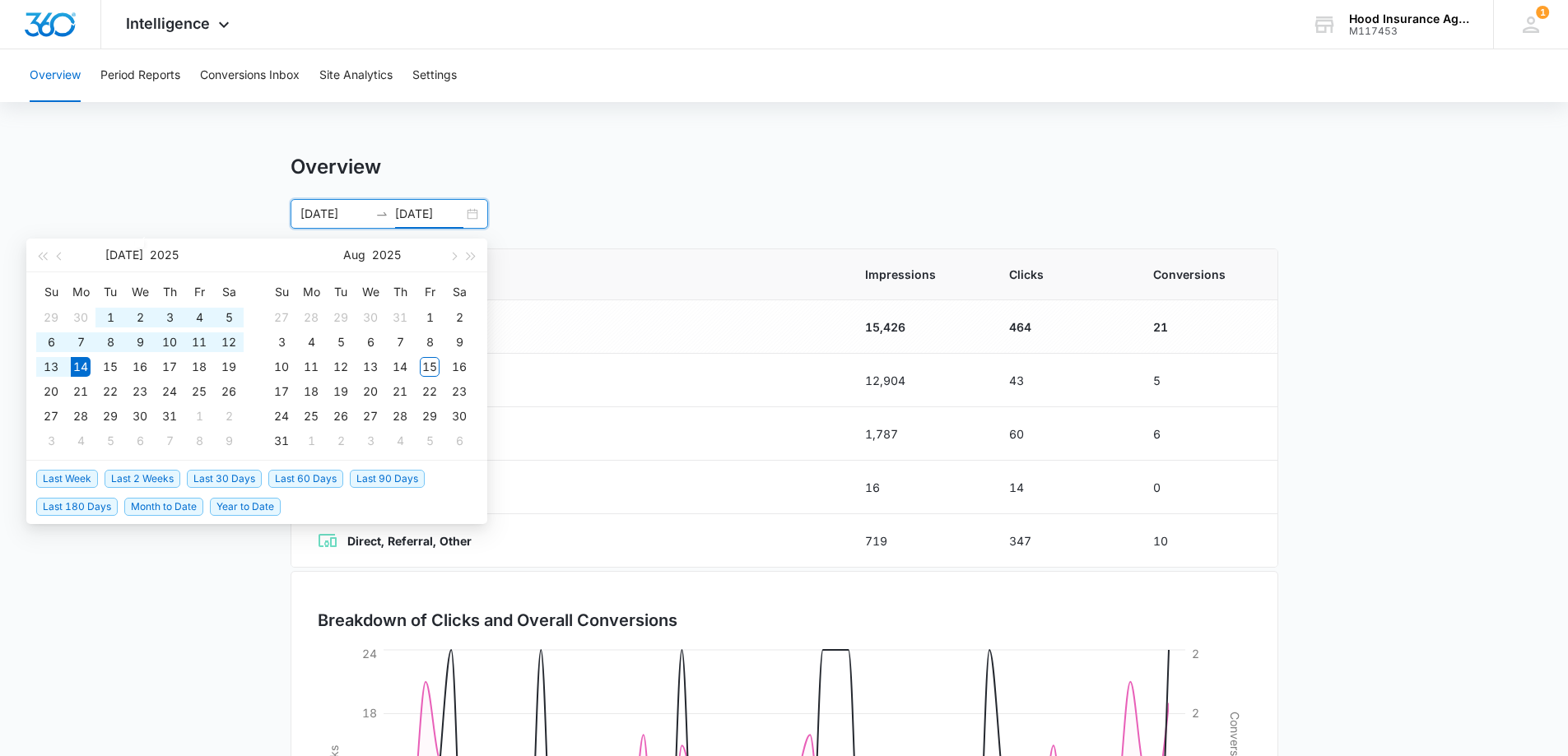
click at [684, 203] on div "[DATE] [DATE] [DATE] Su Mo Tu We Th Fr Sa 29 30 1 2 3 4 5 6 7 8 9 10 11 12 13 1…" at bounding box center [784, 214] width 987 height 30
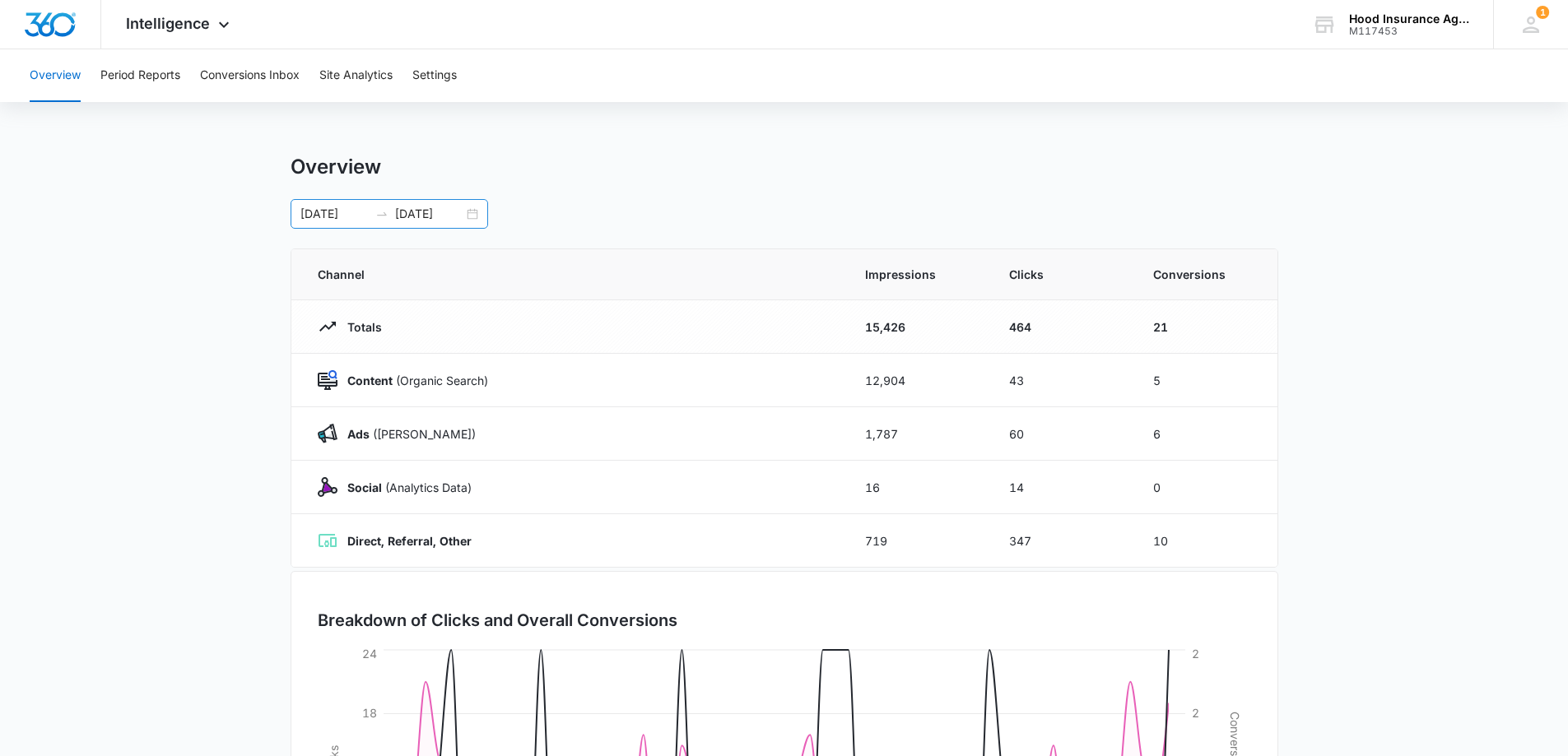
click at [424, 208] on input "[DATE]" at bounding box center [429, 213] width 68 height 18
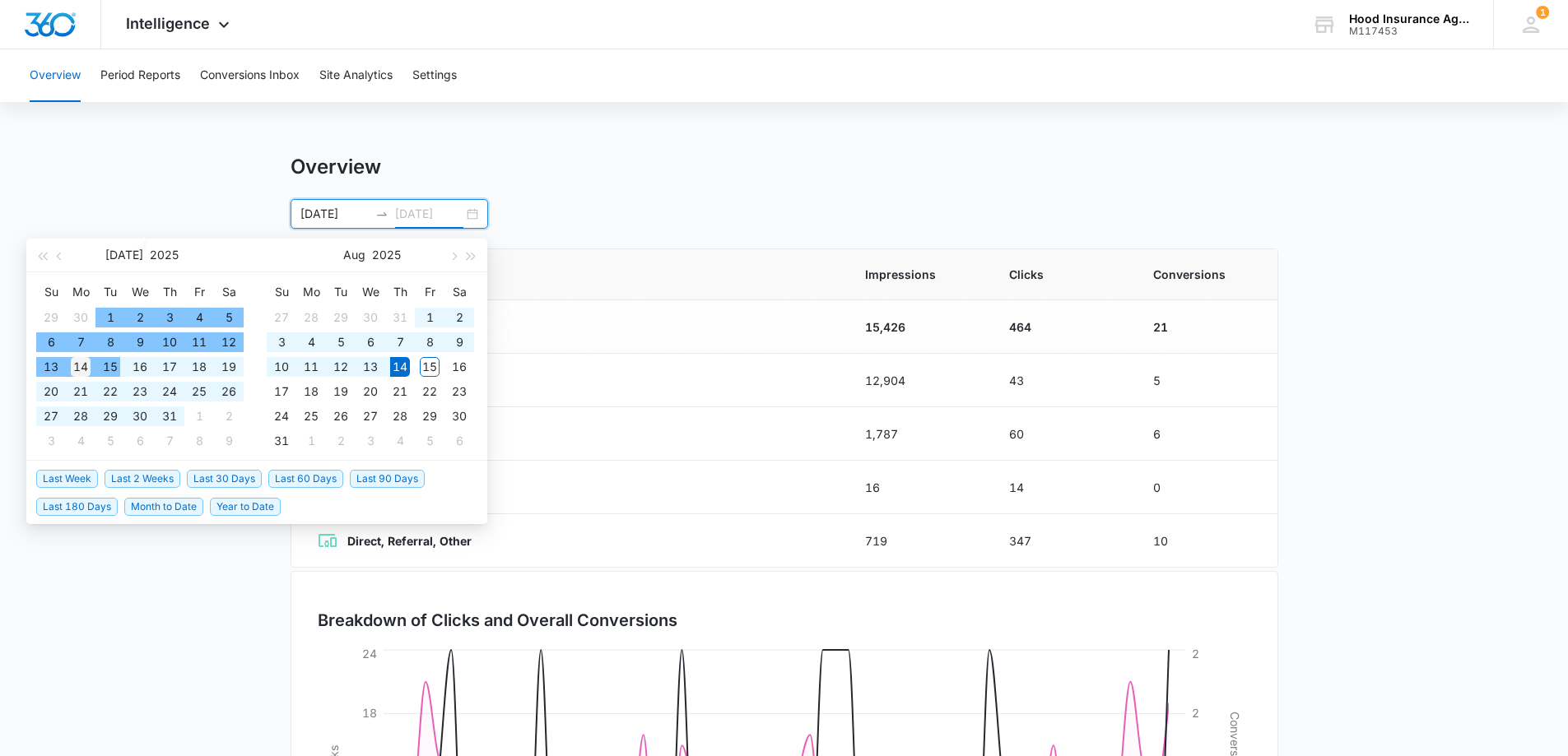
type input "[DATE]"
click at [88, 367] on div "14" at bounding box center [80, 366] width 20 height 20
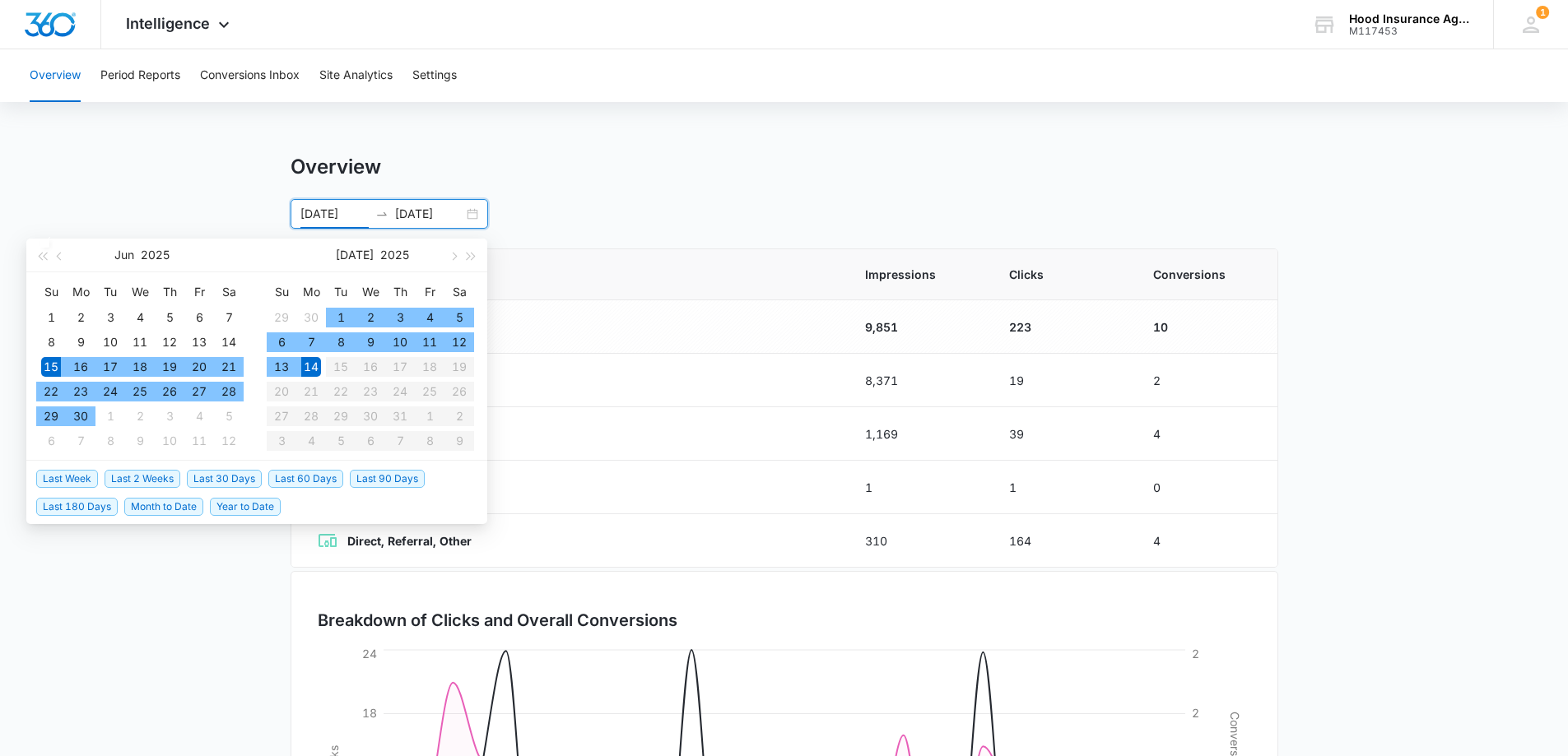
type input "[DATE]"
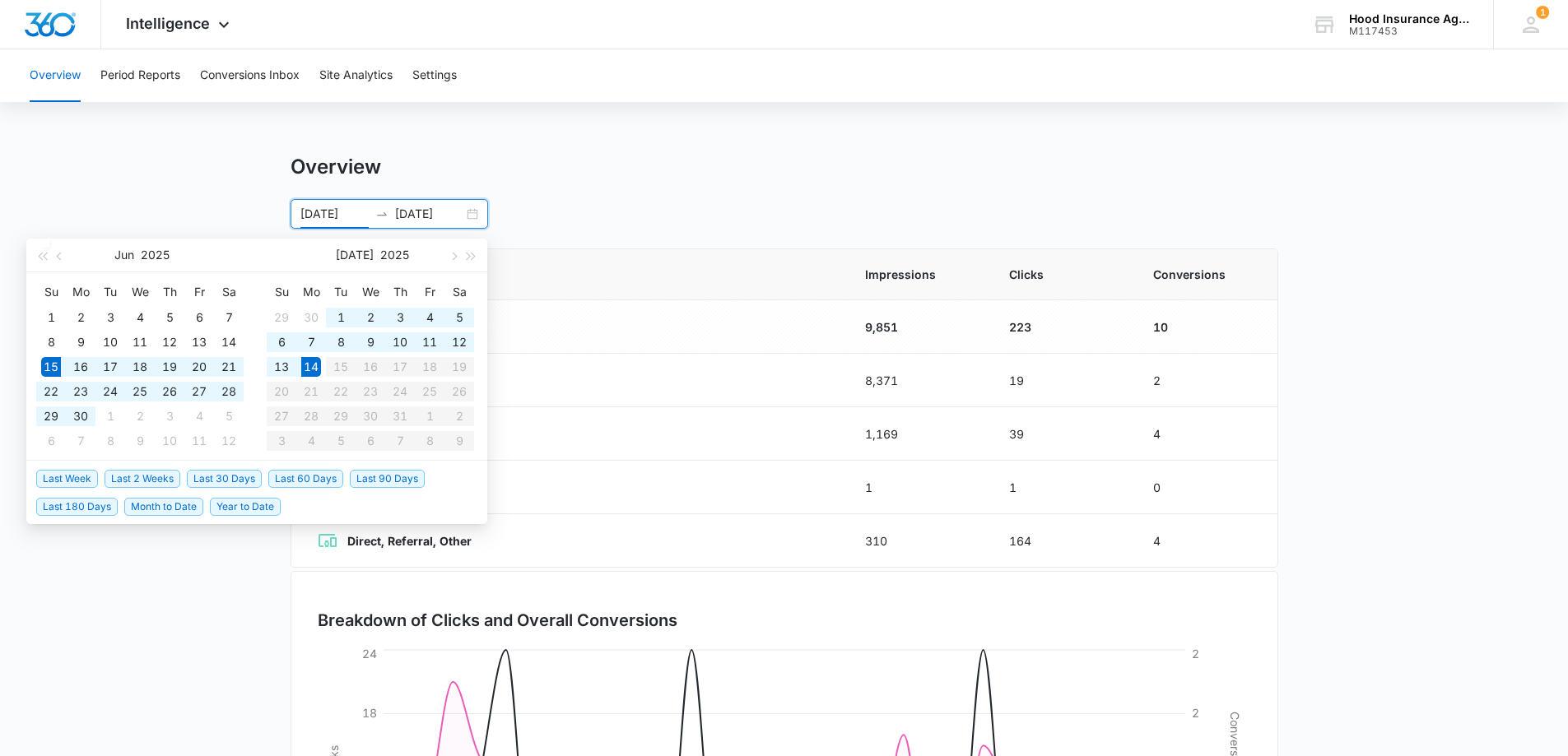
click at [702, 181] on div "Overview [DATE] [DATE] [DATE] Su Mo Tu We Th Fr Sa 1 2 3 4 5 6 7 8 9 10 11 12 1…" at bounding box center [784, 192] width 987 height 74
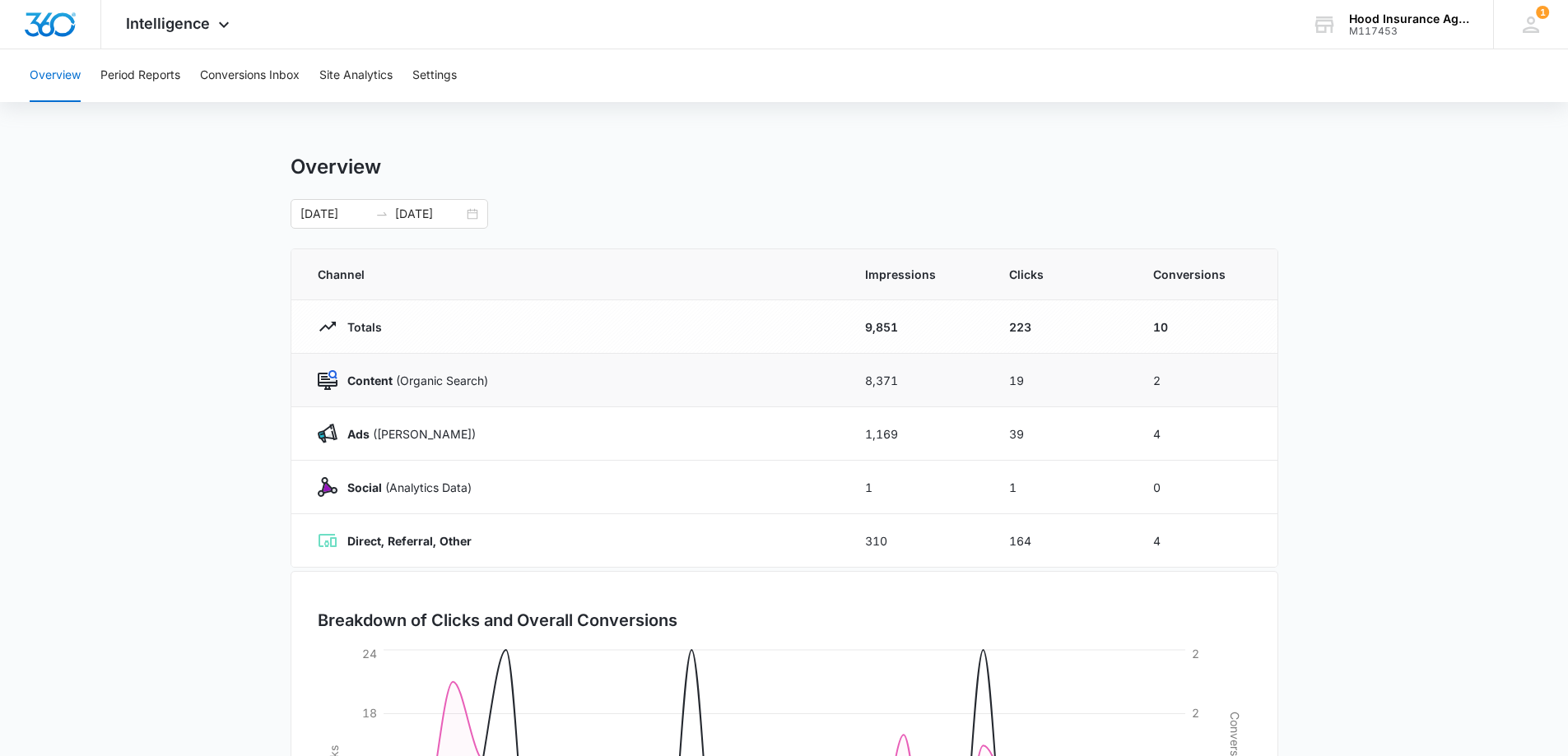
drag, startPoint x: 333, startPoint y: 381, endPoint x: 342, endPoint y: 380, distance: 9.1
click at [333, 381] on img at bounding box center [327, 379] width 20 height 20
click at [424, 382] on p "Content (Organic Search)" at bounding box center [412, 380] width 151 height 17
click at [719, 384] on div "Content (Organic Search)" at bounding box center [571, 379] width 508 height 20
click at [857, 383] on td "8,371" at bounding box center [917, 380] width 144 height 53
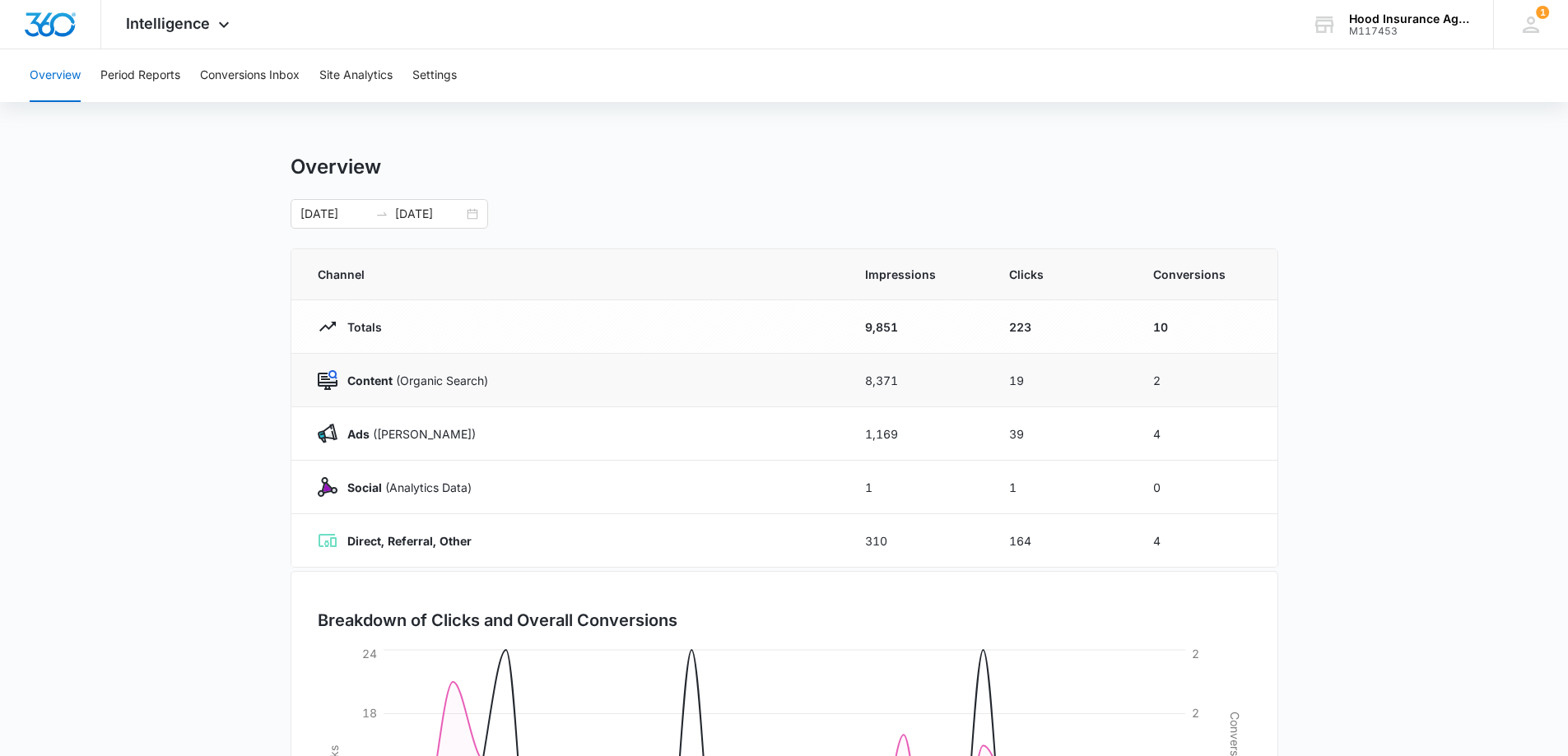
click at [1097, 370] on td "19" at bounding box center [1061, 380] width 144 height 53
click at [1242, 363] on td "2" at bounding box center [1205, 380] width 144 height 53
click at [366, 72] on button "Site Analytics" at bounding box center [356, 76] width 73 height 52
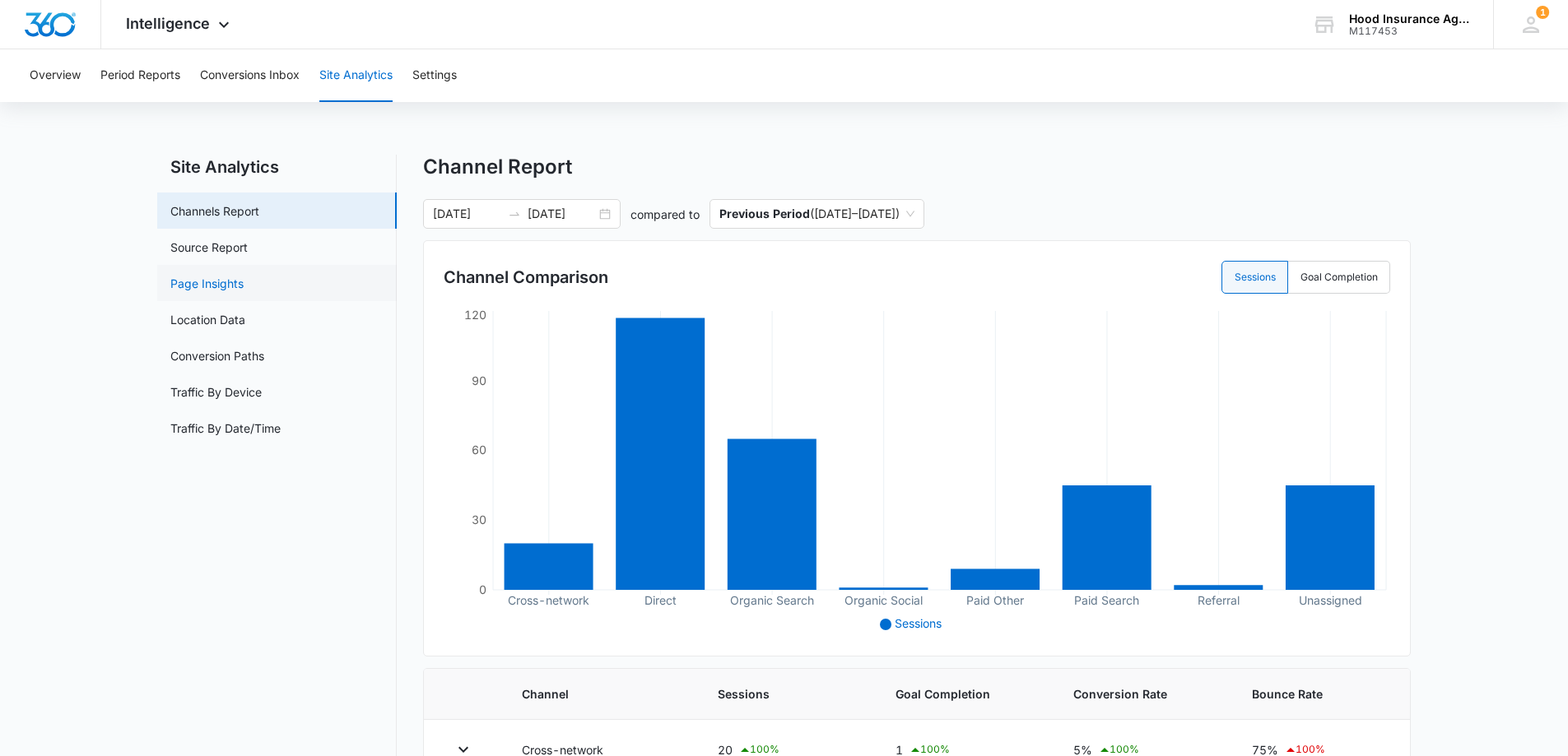
click at [227, 287] on link "Page Insights" at bounding box center [207, 283] width 73 height 17
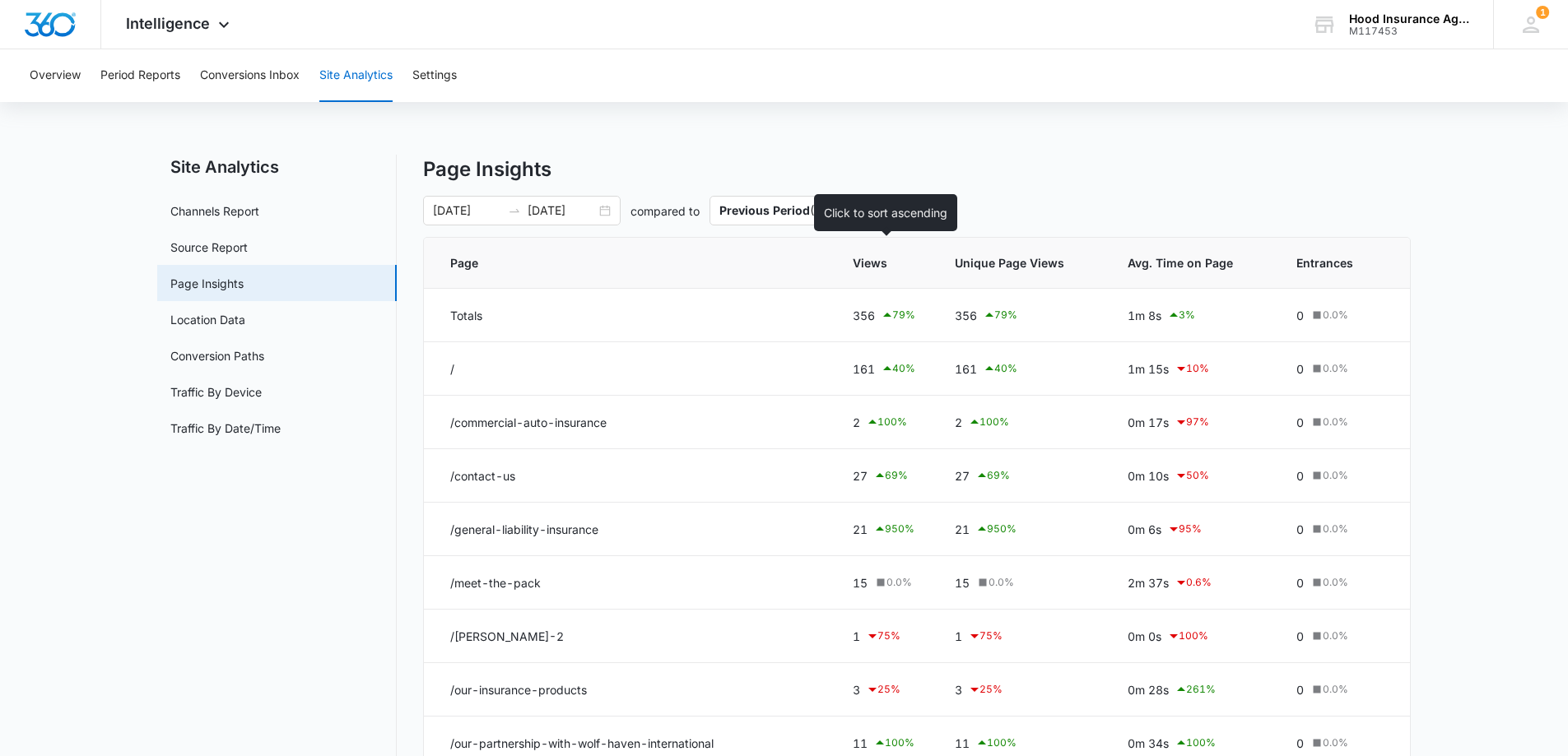
click at [870, 270] on span "Views" at bounding box center [871, 263] width 38 height 17
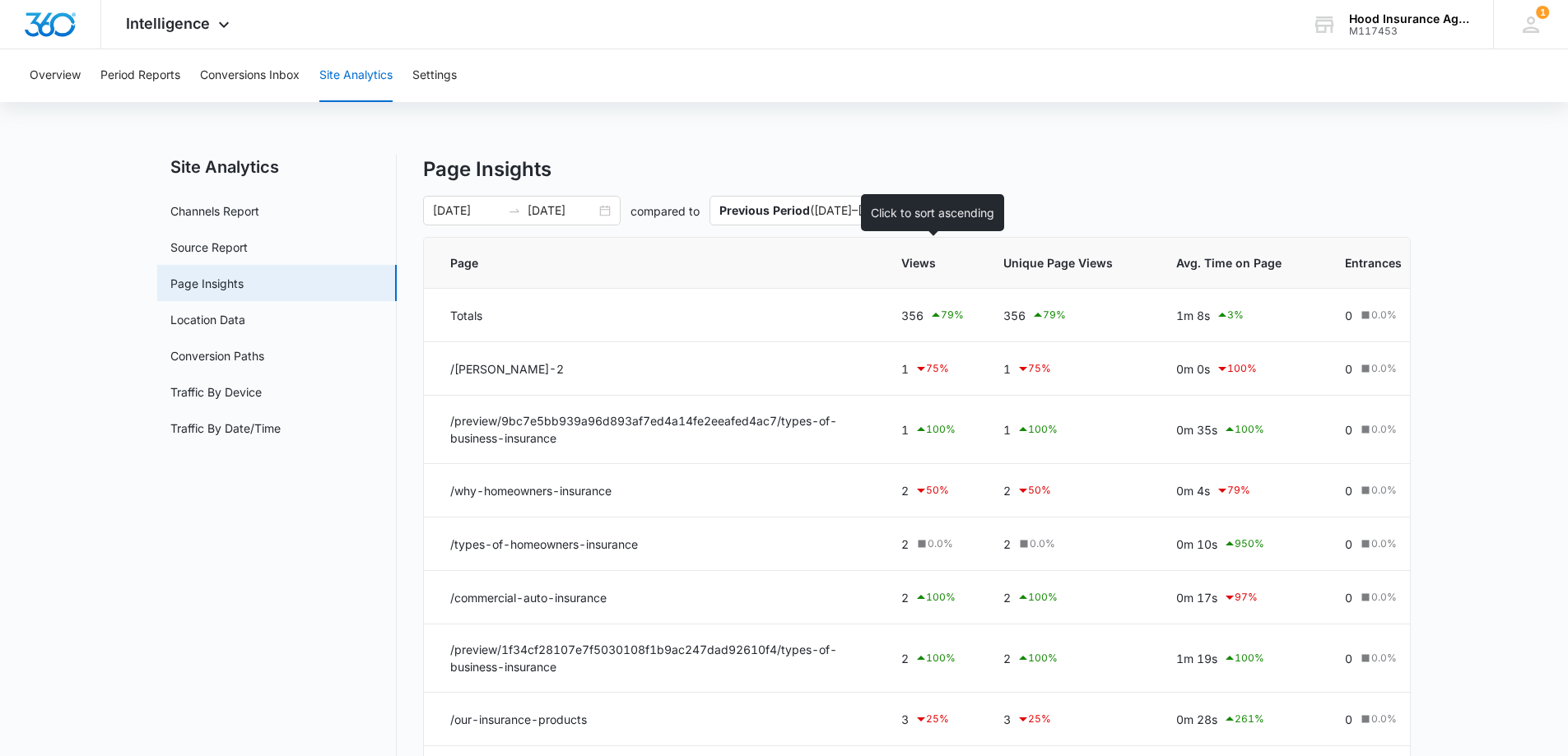
click at [917, 269] on span "Views" at bounding box center [920, 263] width 38 height 17
click at [957, 270] on icon at bounding box center [955, 263] width 17 height 17
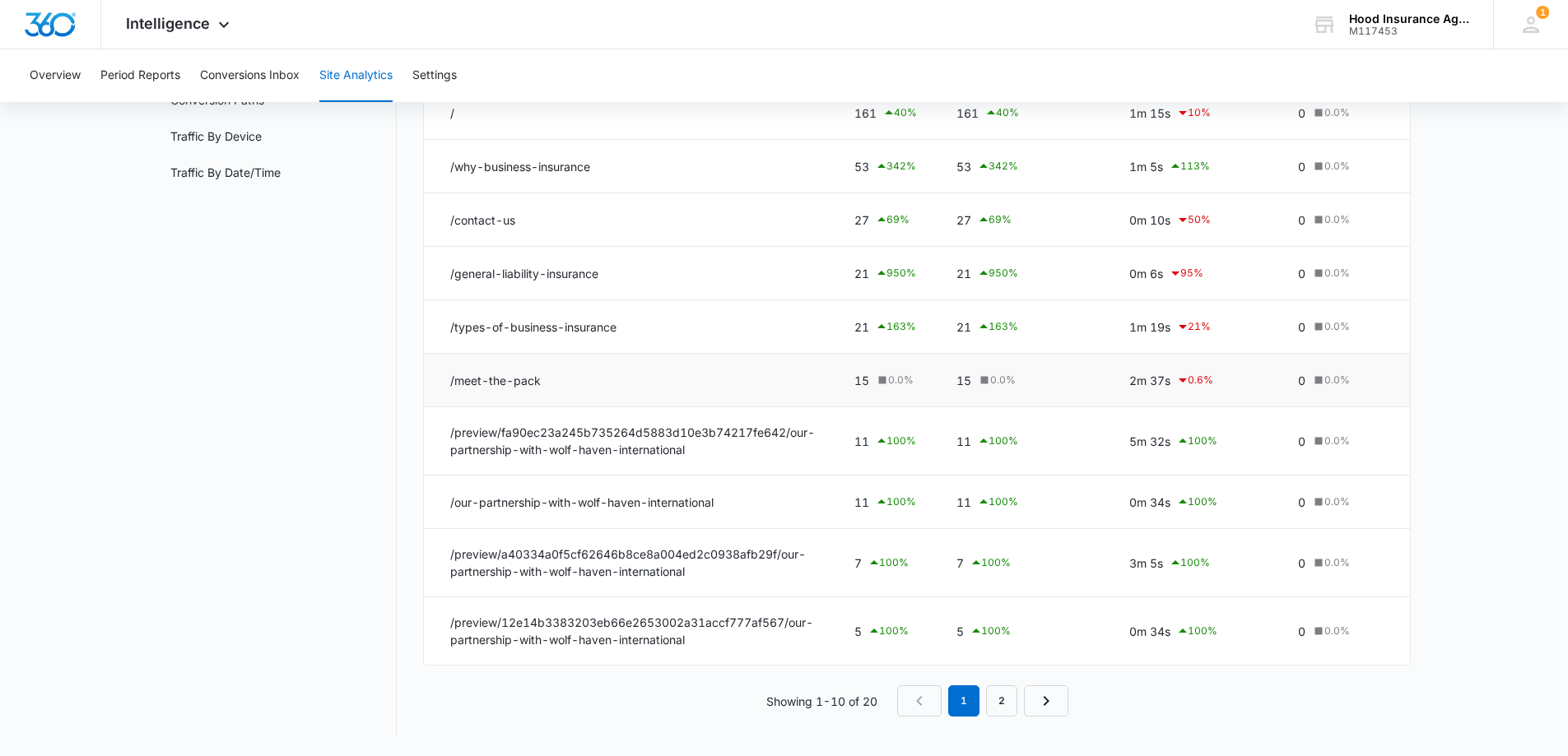
scroll to position [268, 0]
click at [1002, 700] on link "2" at bounding box center [1001, 700] width 31 height 31
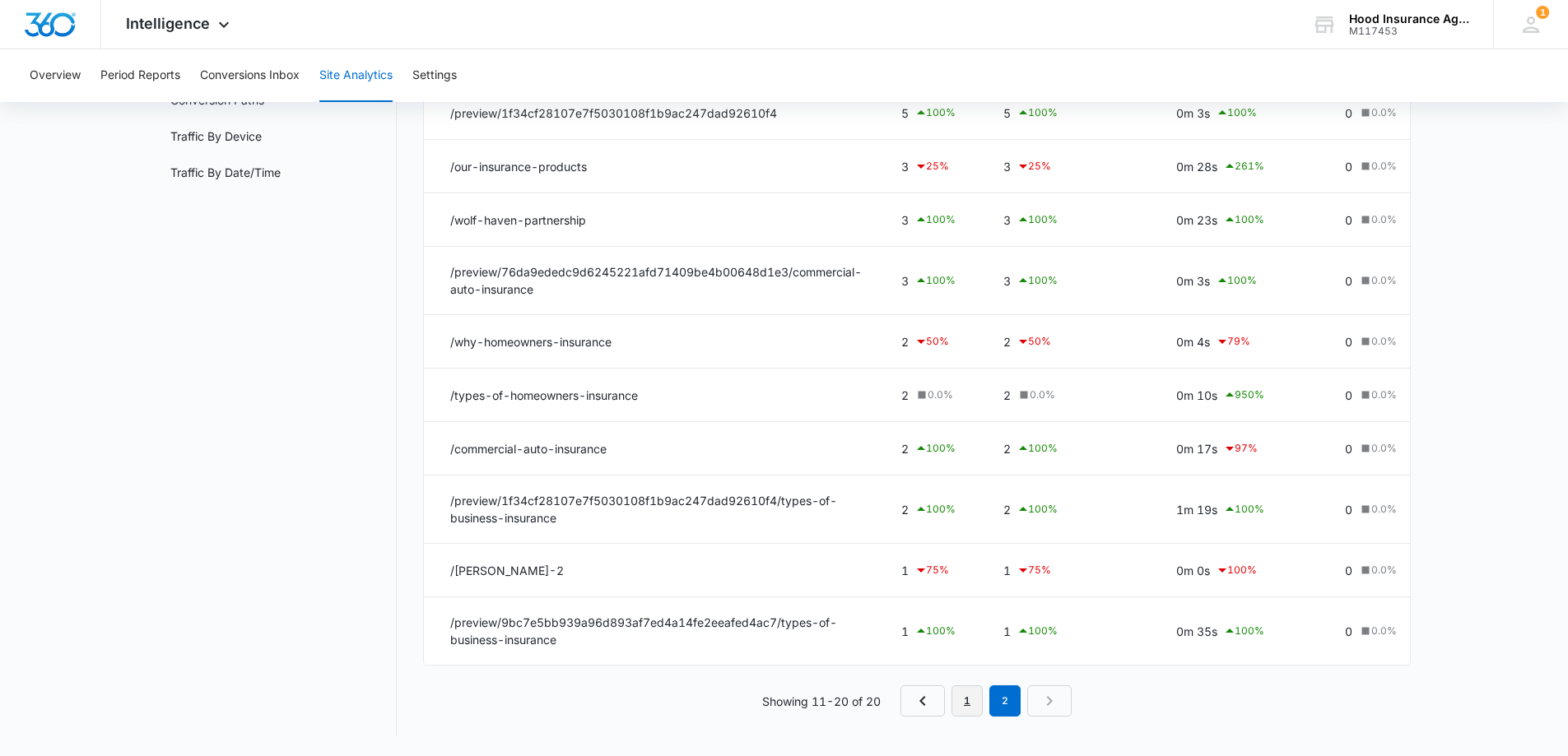
click at [970, 700] on link "1" at bounding box center [967, 700] width 31 height 31
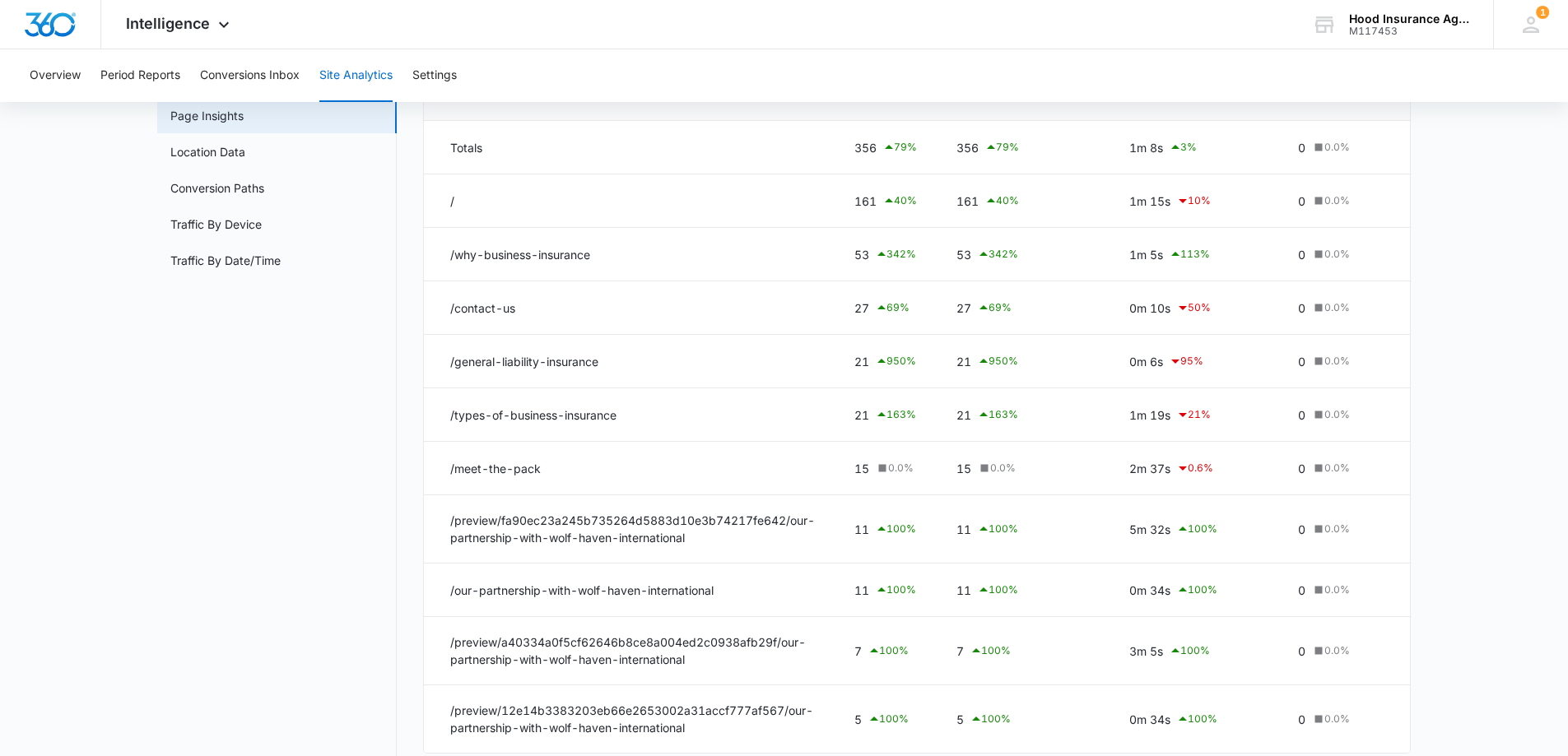
scroll to position [0, 0]
